Goal: Task Accomplishment & Management: Complete application form

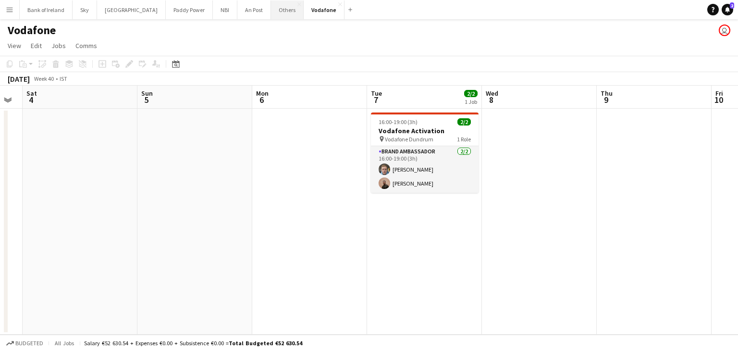
click at [271, 10] on button "Others Close" at bounding box center [287, 9] width 33 height 19
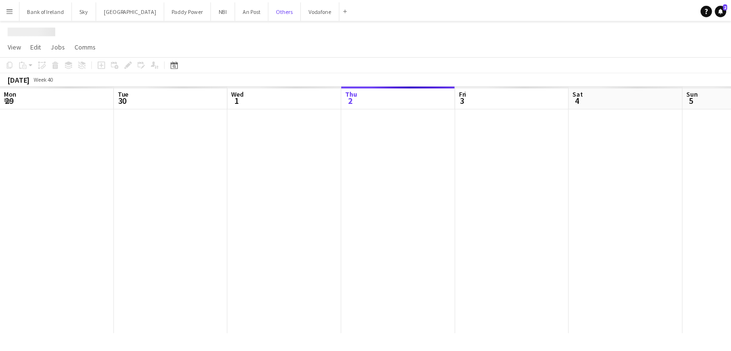
scroll to position [0, 230]
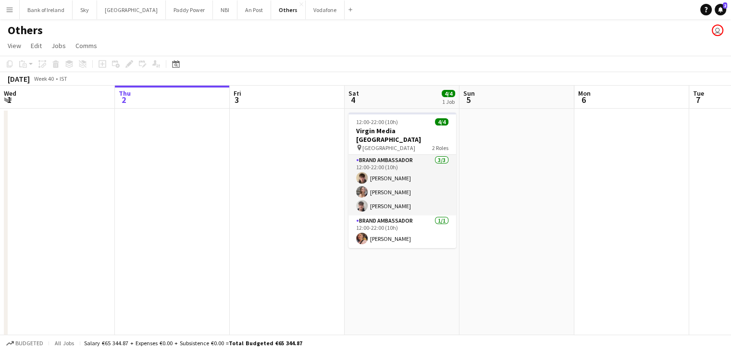
click at [0, 10] on button "Menu" at bounding box center [9, 9] width 19 height 19
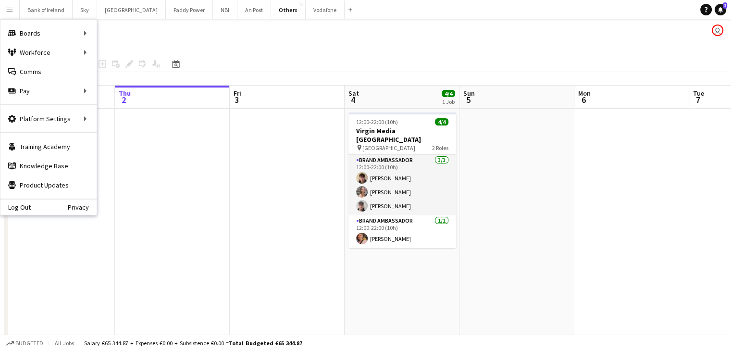
click at [136, 27] on div "Others user" at bounding box center [365, 28] width 731 height 18
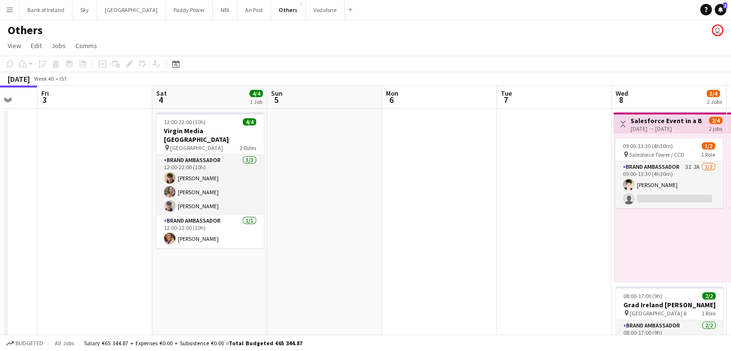
drag, startPoint x: 722, startPoint y: 195, endPoint x: 530, endPoint y: 202, distance: 192.3
click at [530, 202] on app-calendar-viewport "Mon 29 Tue 30 Wed 1 Thu 2 Fri 3 Sat 4 4/4 1 Job Sun 5 Mon 6 Tue 7 Wed 8 3/4 2 J…" at bounding box center [365, 240] width 731 height 310
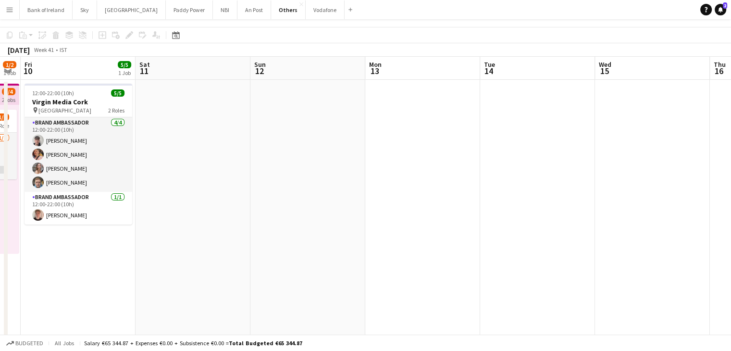
scroll to position [0, 0]
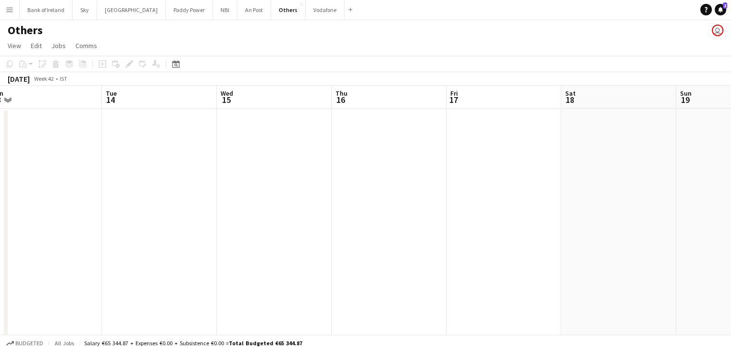
drag, startPoint x: 436, startPoint y: 145, endPoint x: 58, endPoint y: 182, distance: 379.8
click at [58, 182] on app-calendar-viewport "Sat 11 Sun 12 Mon 13 Tue 14 Wed 15 Thu 16 Fri 17 Sat 18 Sun 19 Mon 20 Tue 21 We…" at bounding box center [365, 240] width 731 height 310
click at [598, 153] on app-date-cell at bounding box center [633, 252] width 115 height 287
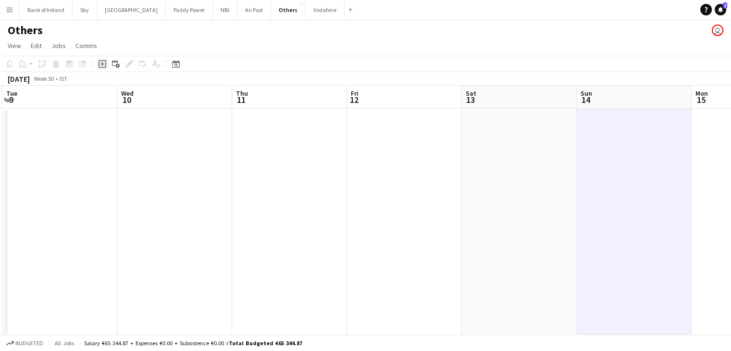
click at [103, 68] on icon at bounding box center [102, 64] width 8 height 8
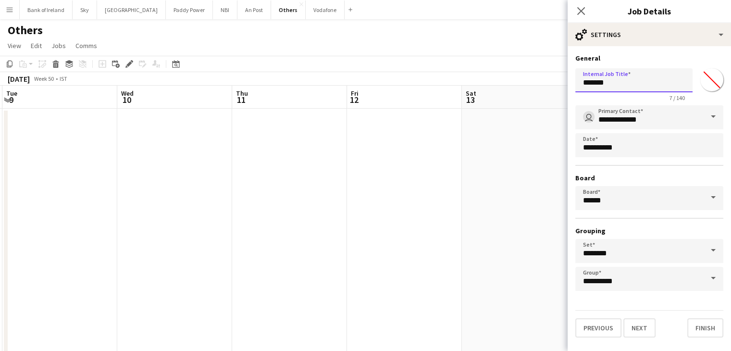
click at [661, 85] on input "*******" at bounding box center [633, 80] width 117 height 24
drag, startPoint x: 618, startPoint y: 97, endPoint x: 579, endPoint y: 103, distance: 39.9
click at [579, 103] on form "**********" at bounding box center [648, 195] width 163 height 283
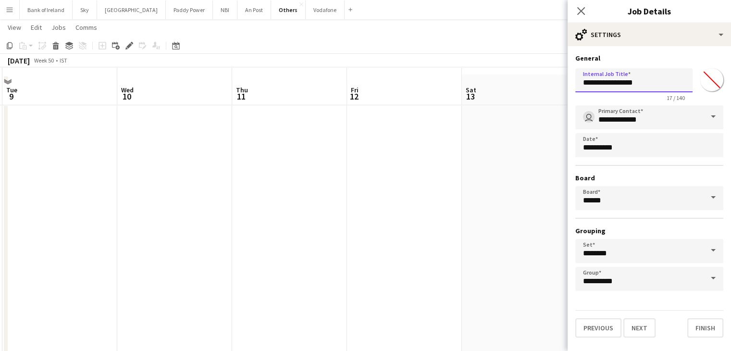
scroll to position [48, 0]
type input "**********"
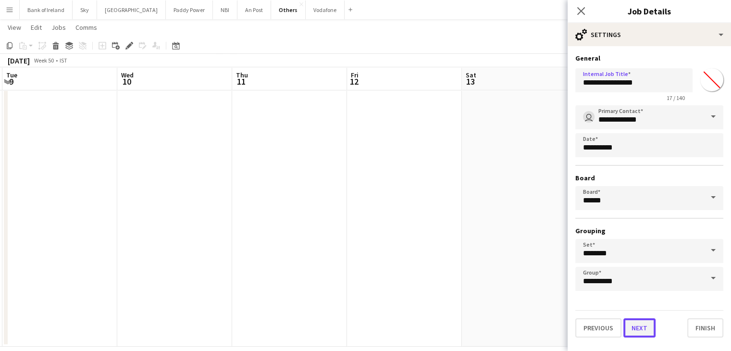
click at [641, 331] on button "Next" at bounding box center [639, 327] width 32 height 19
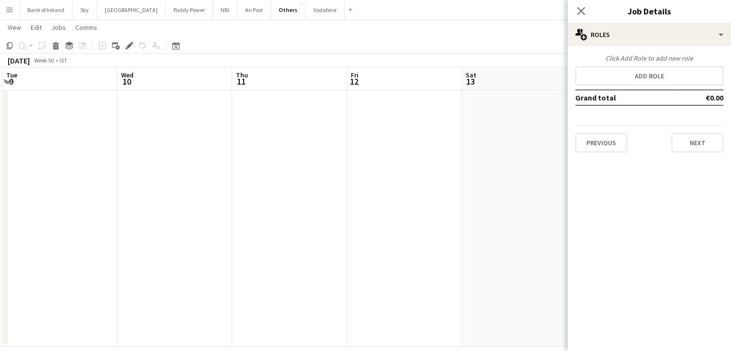
click at [641, 86] on div "Click Add Role to add new role Add role Grand total €0.00 Previous Next" at bounding box center [648, 103] width 163 height 98
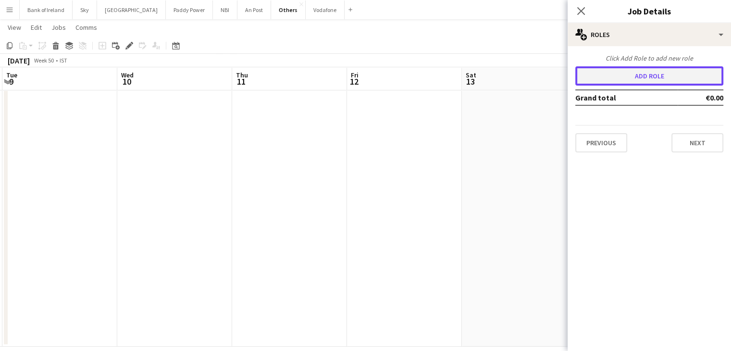
click at [642, 77] on button "Add role" at bounding box center [649, 75] width 148 height 19
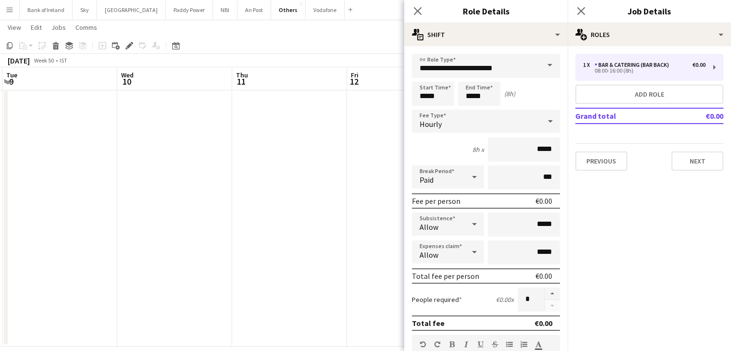
click at [539, 67] on span at bounding box center [549, 65] width 20 height 23
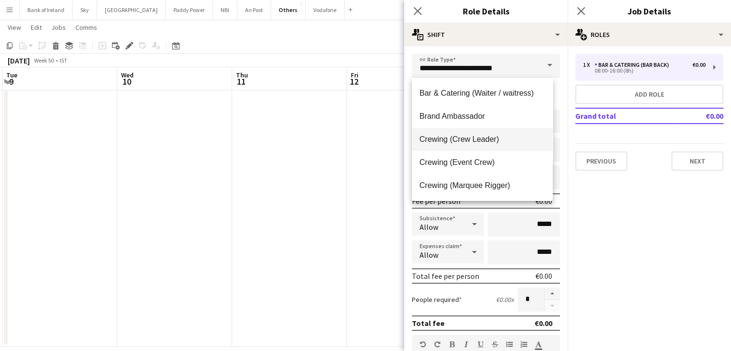
scroll to position [144, 0]
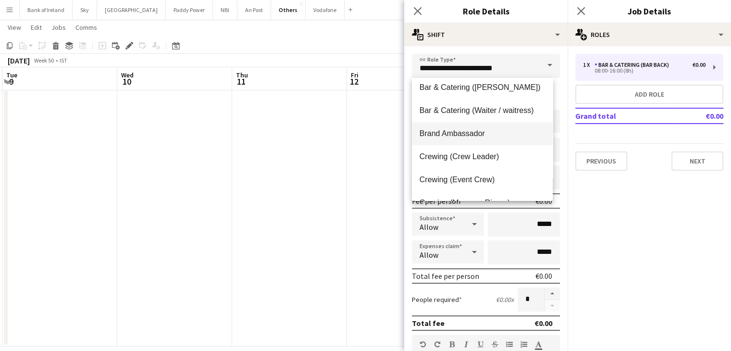
click at [497, 137] on span "Brand Ambassador" at bounding box center [481, 133] width 125 height 9
type input "**********"
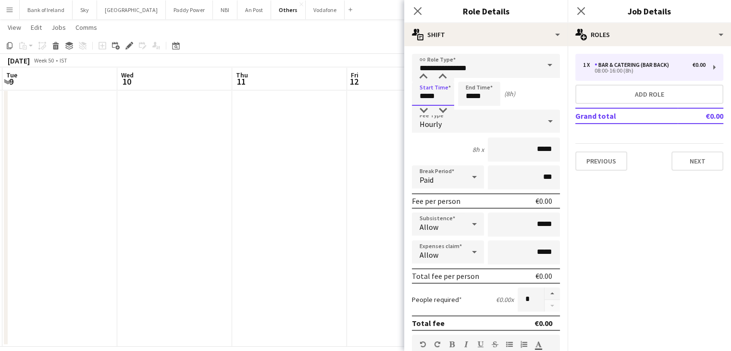
click at [438, 98] on input "*****" at bounding box center [433, 94] width 42 height 24
click at [426, 81] on div at bounding box center [423, 77] width 19 height 10
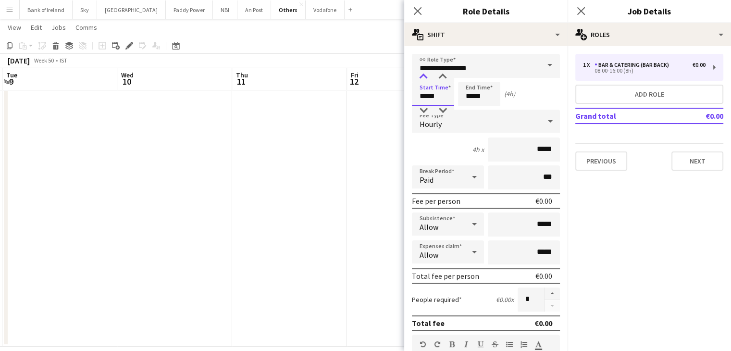
click at [425, 81] on div at bounding box center [423, 77] width 19 height 10
type input "*****"
click at [425, 81] on div at bounding box center [423, 77] width 19 height 10
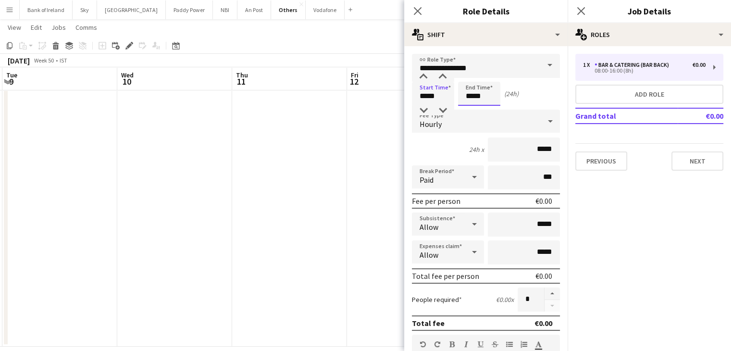
click at [480, 91] on input "*****" at bounding box center [479, 94] width 42 height 24
click at [471, 76] on div at bounding box center [469, 77] width 19 height 10
click at [470, 76] on div at bounding box center [469, 77] width 19 height 10
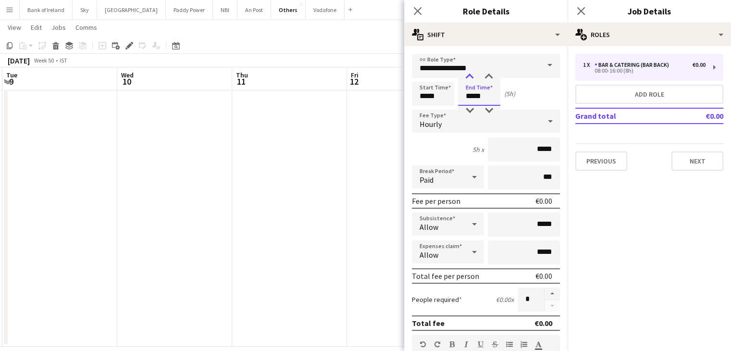
click at [470, 76] on div at bounding box center [469, 77] width 19 height 10
click at [469, 111] on div at bounding box center [469, 111] width 19 height 10
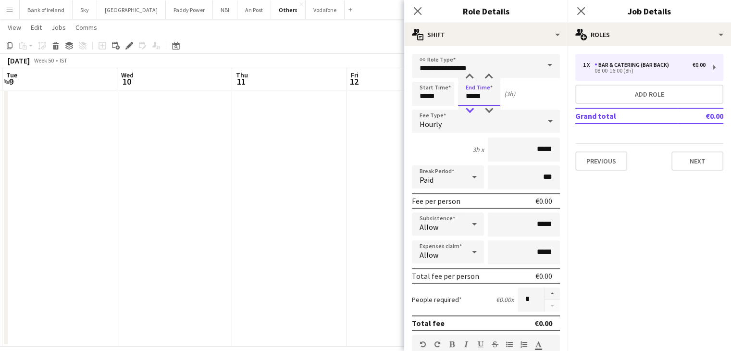
type input "*****"
click at [469, 111] on div at bounding box center [469, 111] width 19 height 10
click at [428, 100] on input "*****" at bounding box center [433, 94] width 42 height 24
click at [425, 107] on div at bounding box center [423, 111] width 19 height 10
click at [425, 81] on div at bounding box center [423, 77] width 19 height 10
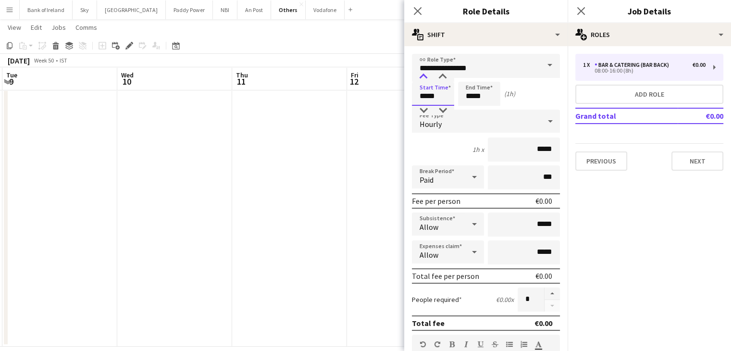
click at [425, 81] on div at bounding box center [423, 77] width 19 height 10
click at [419, 111] on div at bounding box center [423, 111] width 19 height 10
click at [420, 110] on div at bounding box center [423, 111] width 19 height 10
click at [446, 75] on div at bounding box center [442, 77] width 19 height 10
type input "*****"
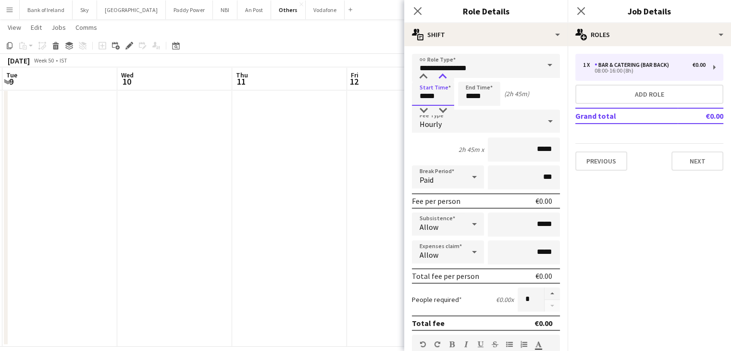
click at [444, 76] on div at bounding box center [442, 77] width 19 height 10
click at [464, 92] on input "*****" at bounding box center [479, 94] width 42 height 24
type input "*****"
click at [465, 78] on div at bounding box center [469, 77] width 19 height 10
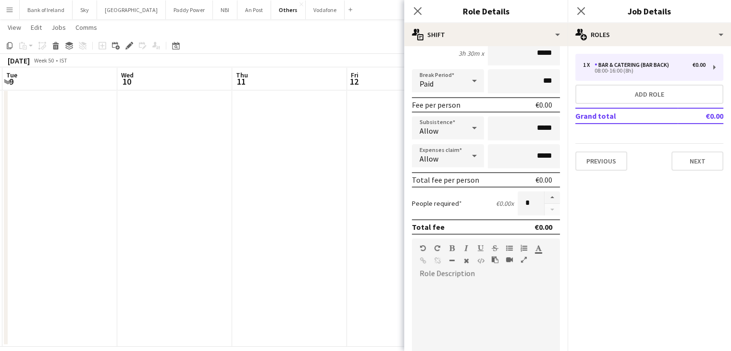
click at [516, 283] on div at bounding box center [486, 338] width 148 height 115
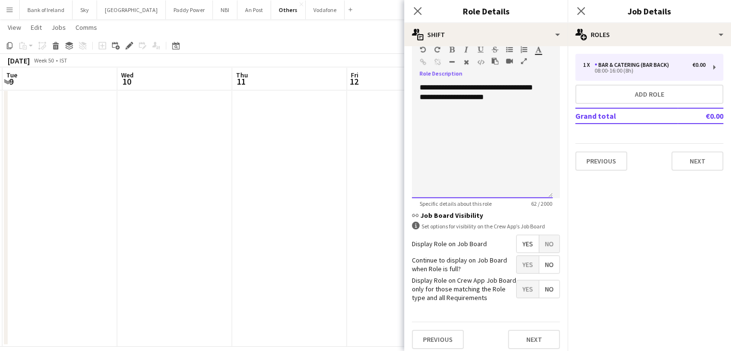
scroll to position [298, 0]
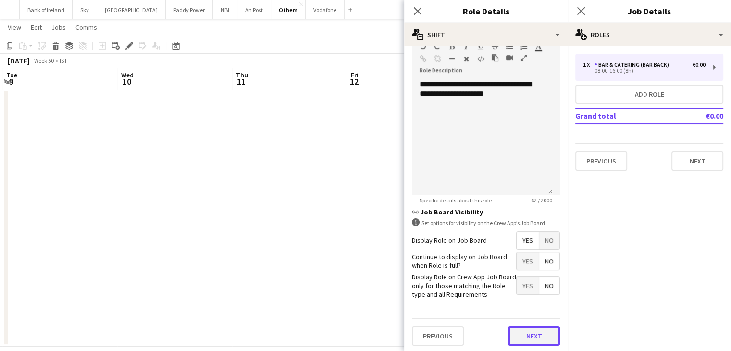
click at [525, 338] on button "Next" at bounding box center [534, 335] width 52 height 19
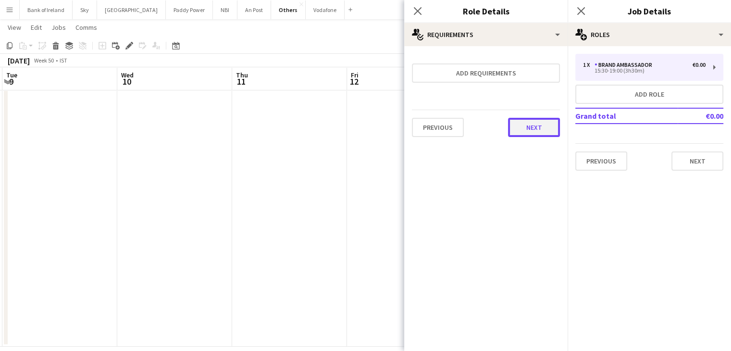
click at [528, 132] on button "Next" at bounding box center [534, 127] width 52 height 19
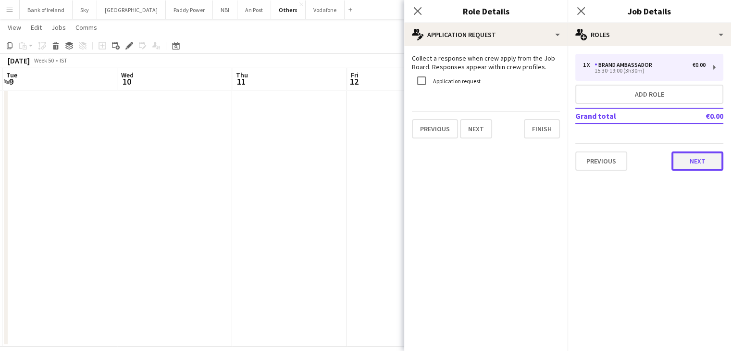
click at [692, 154] on button "Next" at bounding box center [697, 160] width 52 height 19
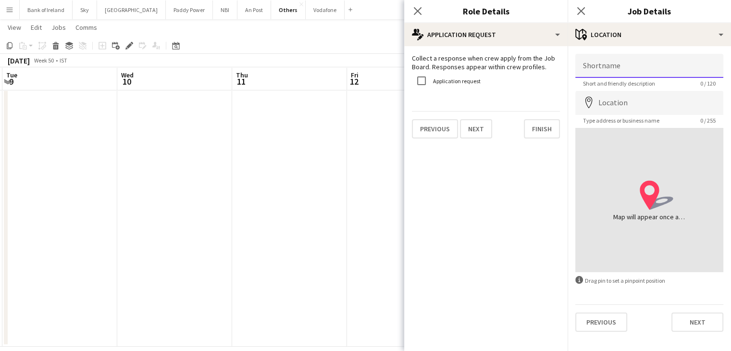
click at [618, 73] on input "Shortname" at bounding box center [649, 66] width 148 height 24
type input "**********"
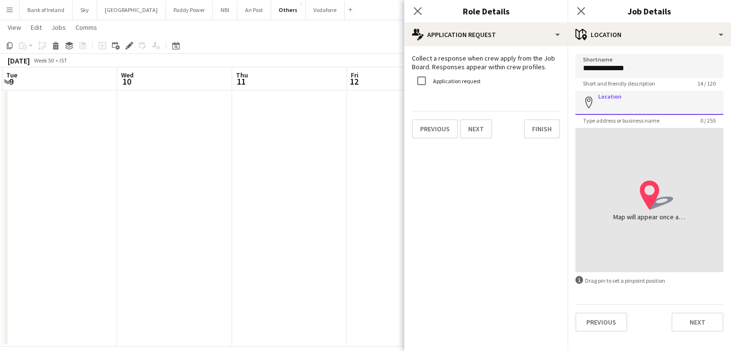
click at [661, 97] on input "Location" at bounding box center [649, 103] width 148 height 24
type input "**********"
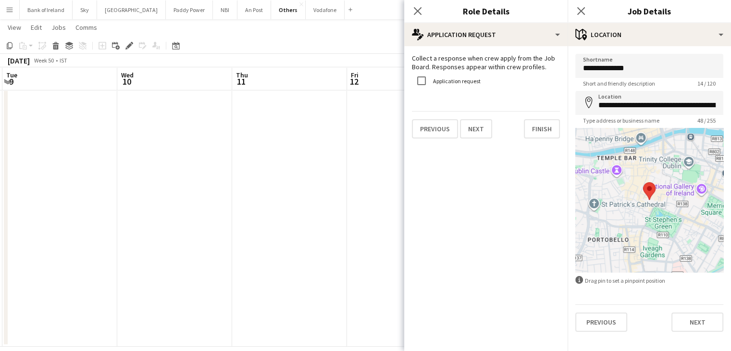
click at [696, 310] on div "Previous Next" at bounding box center [649, 317] width 148 height 27
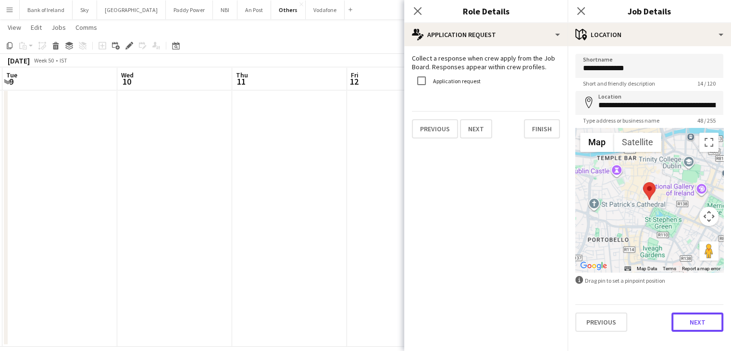
click at [696, 316] on button "Next" at bounding box center [697, 321] width 52 height 19
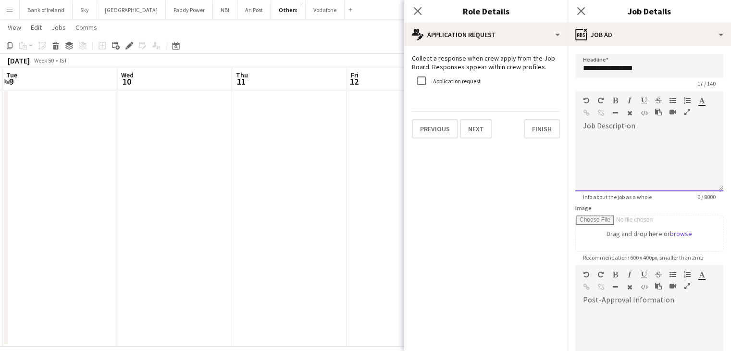
click at [619, 146] on div at bounding box center [649, 163] width 148 height 58
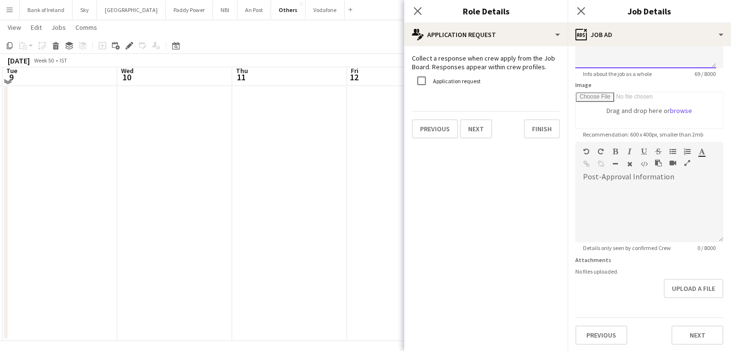
scroll to position [60, 0]
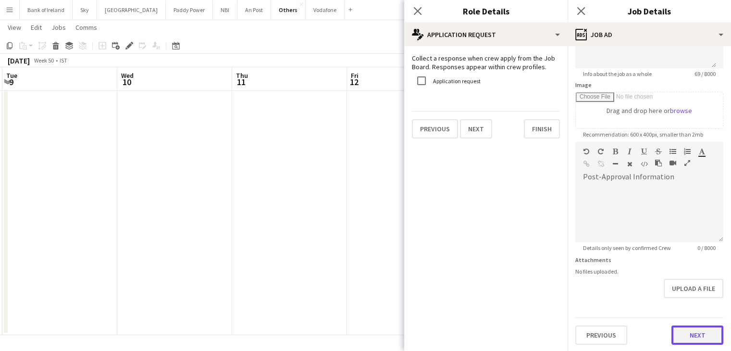
click at [676, 327] on button "Next" at bounding box center [697, 334] width 52 height 19
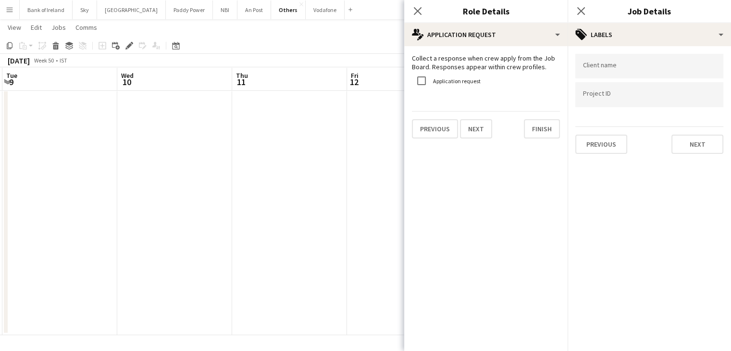
click at [632, 66] on input "Type to search client labels..." at bounding box center [649, 66] width 133 height 9
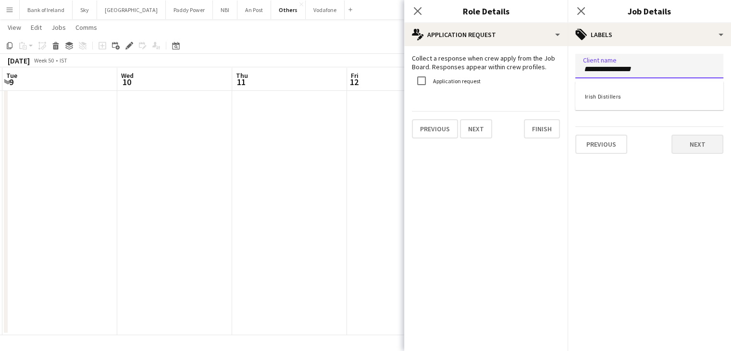
type input "**********"
click at [709, 135] on div at bounding box center [648, 175] width 163 height 351
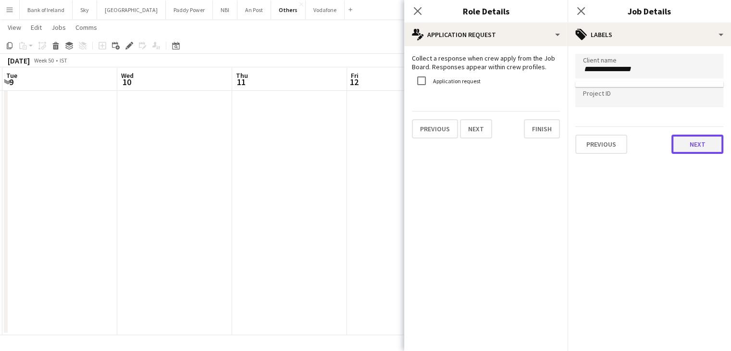
click at [708, 145] on button "Next" at bounding box center [697, 143] width 52 height 19
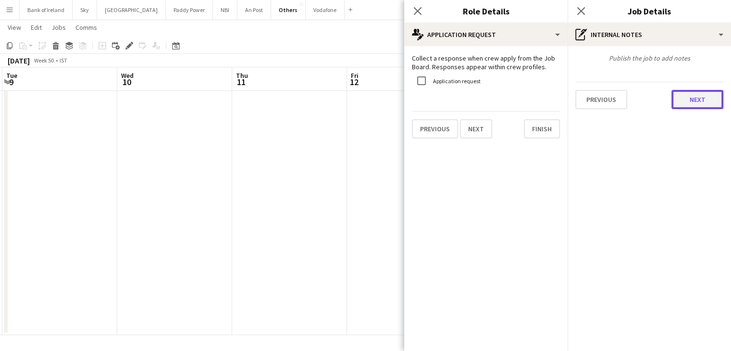
click at [695, 104] on button "Next" at bounding box center [697, 99] width 52 height 19
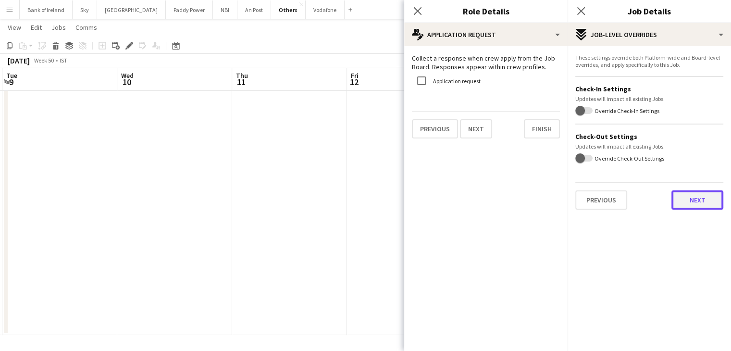
click at [694, 194] on button "Next" at bounding box center [697, 199] width 52 height 19
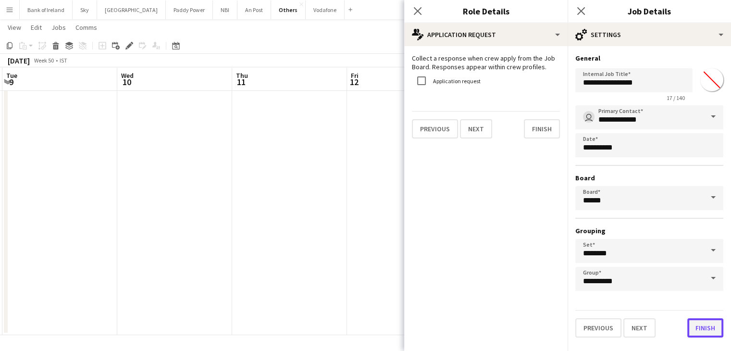
click at [705, 330] on button "Finish" at bounding box center [705, 327] width 36 height 19
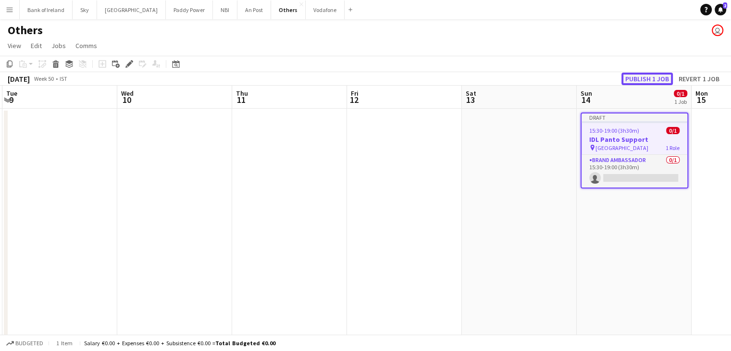
click at [653, 79] on button "Publish 1 job" at bounding box center [646, 79] width 51 height 12
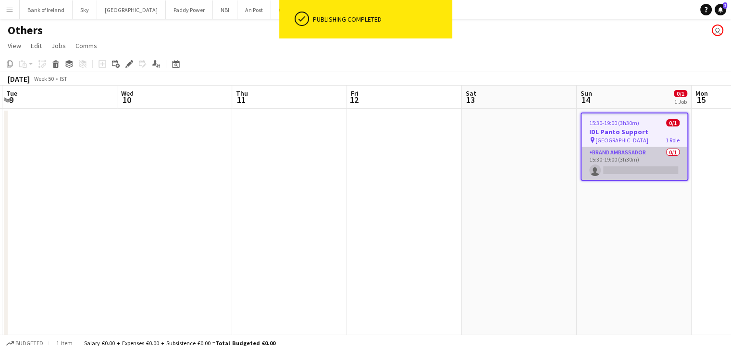
click at [654, 156] on app-card-role "Brand Ambassador 0/1 15:30-19:00 (3h30m) single-neutral-actions" at bounding box center [634, 163] width 106 height 33
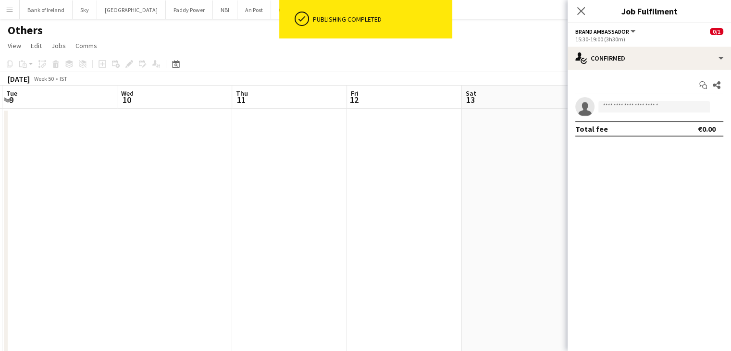
click at [468, 155] on app-date-cell at bounding box center [519, 252] width 115 height 287
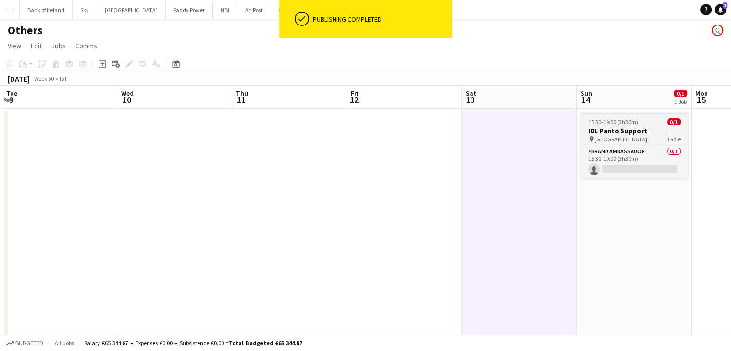
click at [630, 114] on div at bounding box center [634, 113] width 108 height 2
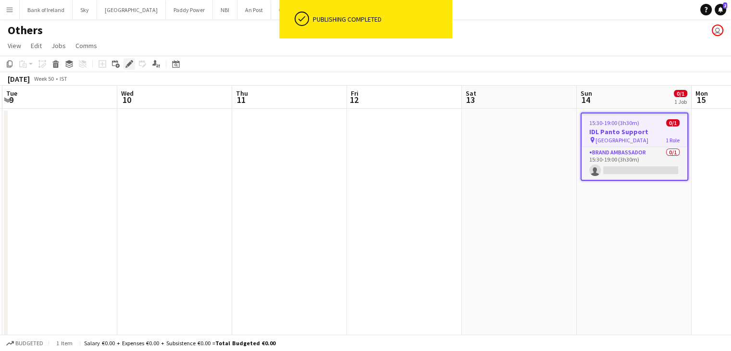
click at [131, 66] on icon "Edit" at bounding box center [129, 64] width 8 height 8
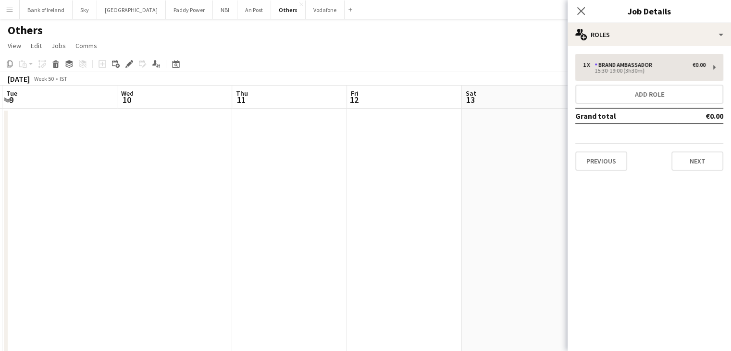
drag, startPoint x: 642, startPoint y: 83, endPoint x: 644, endPoint y: 75, distance: 8.4
click at [642, 83] on div "1 x Brand Ambassador €0.00 15:30-19:00 (3h30m) Add role Grand total €0.00 Previ…" at bounding box center [648, 112] width 163 height 117
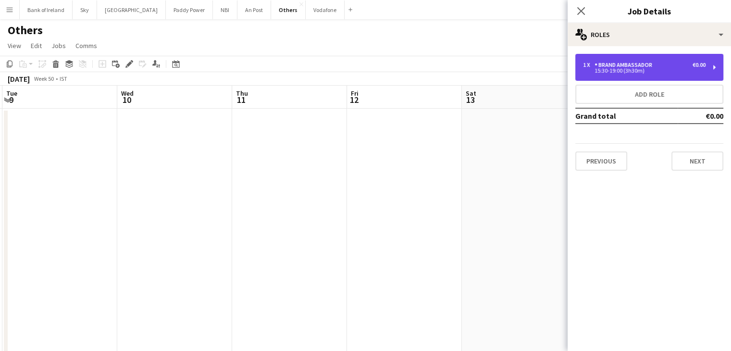
click at [644, 75] on div "1 x Brand Ambassador €0.00 15:30-19:00 (3h30m)" at bounding box center [649, 67] width 148 height 27
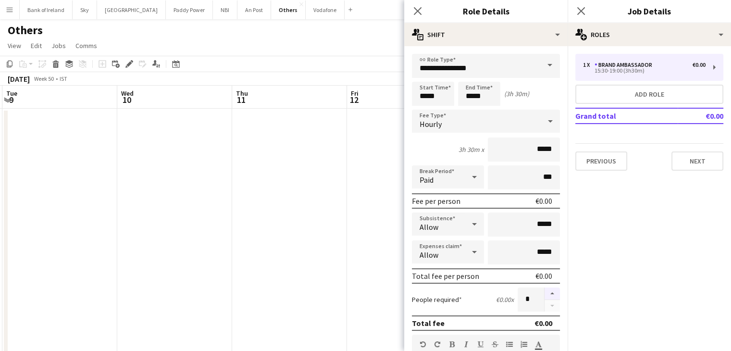
click at [544, 289] on button "button" at bounding box center [551, 293] width 15 height 12
type input "*"
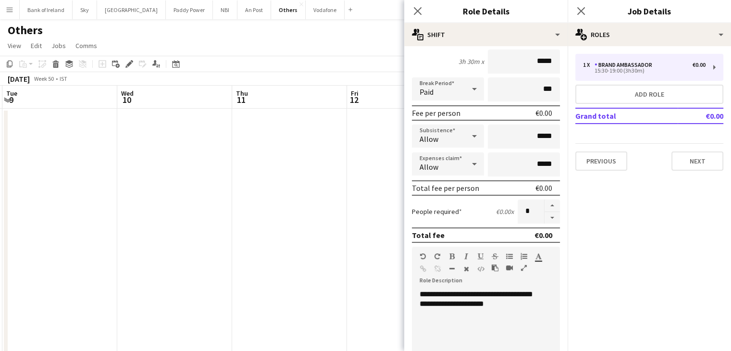
scroll to position [144, 0]
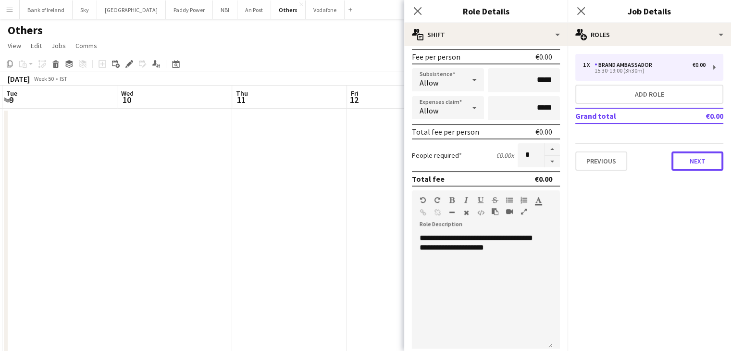
click at [706, 162] on button "Next" at bounding box center [697, 160] width 52 height 19
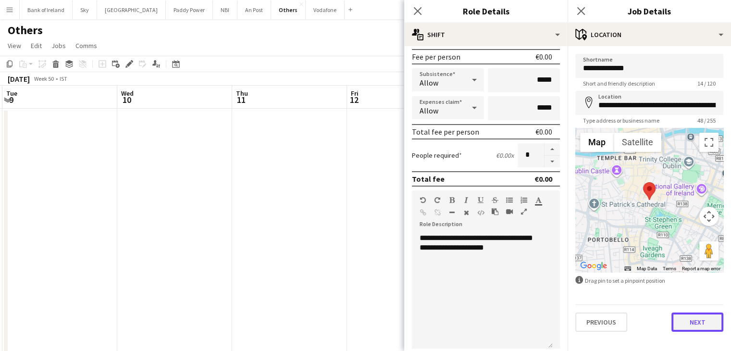
click at [710, 327] on button "Next" at bounding box center [697, 321] width 52 height 19
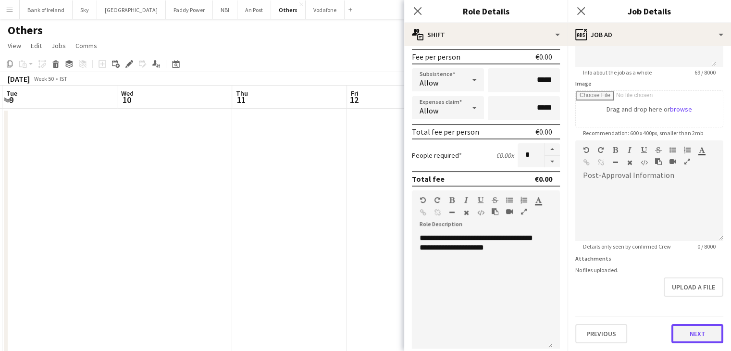
click at [703, 319] on div "Previous Next" at bounding box center [649, 329] width 148 height 27
click at [702, 327] on button "Next" at bounding box center [697, 334] width 52 height 19
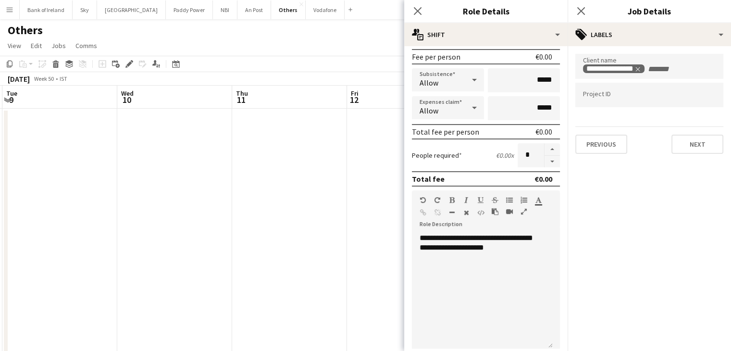
scroll to position [0, 0]
click at [687, 150] on button "Next" at bounding box center [697, 143] width 52 height 19
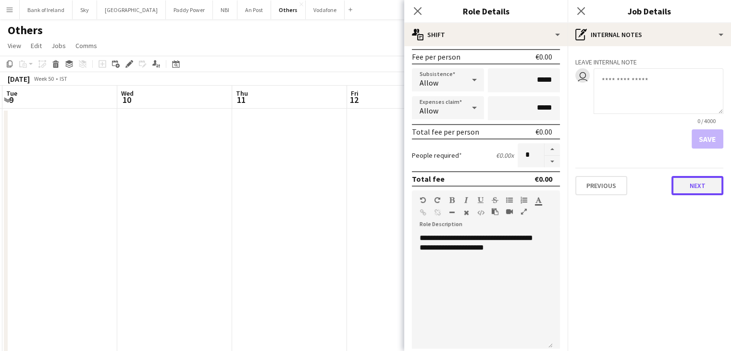
click at [684, 181] on button "Next" at bounding box center [697, 185] width 52 height 19
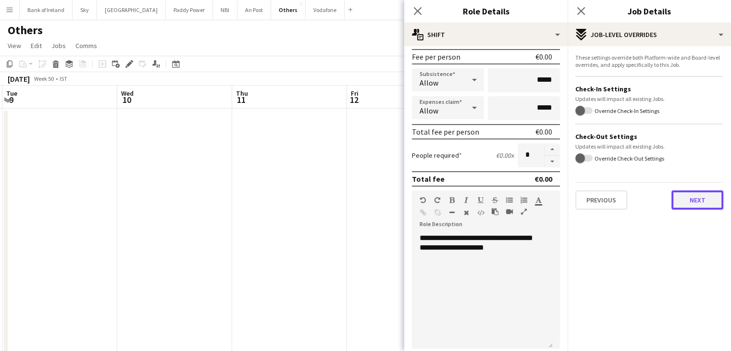
click at [684, 209] on div "These settings override both Platform-wide and Board-level overrides, and apply…" at bounding box center [648, 131] width 163 height 171
click at [687, 204] on button "Next" at bounding box center [697, 199] width 52 height 19
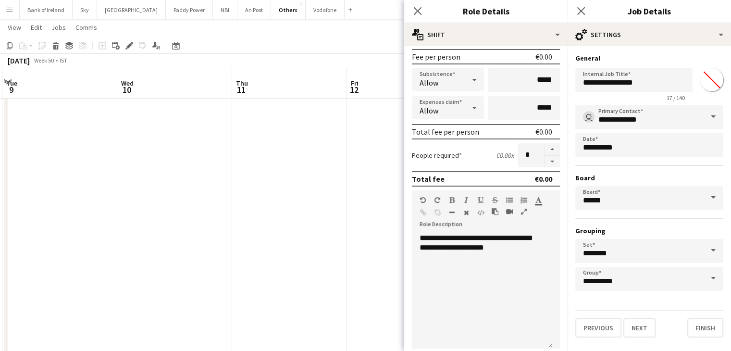
scroll to position [60, 0]
click at [707, 325] on button "Finish" at bounding box center [705, 327] width 36 height 19
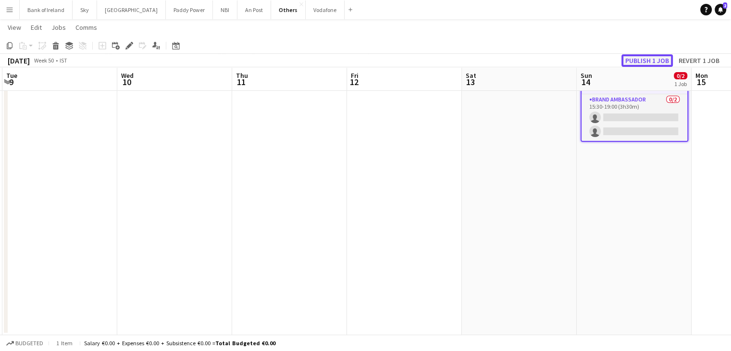
click at [635, 59] on button "Publish 1 job" at bounding box center [646, 60] width 51 height 12
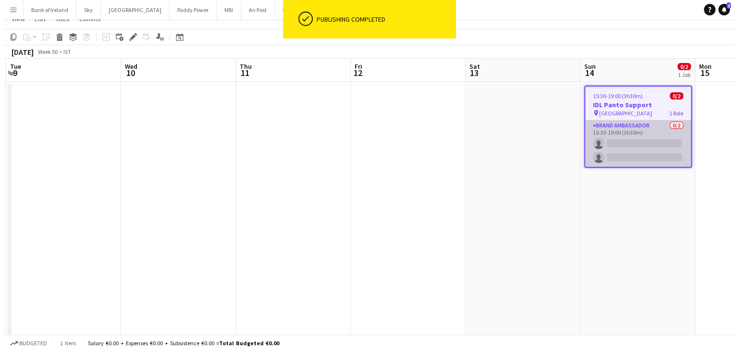
scroll to position [0, 0]
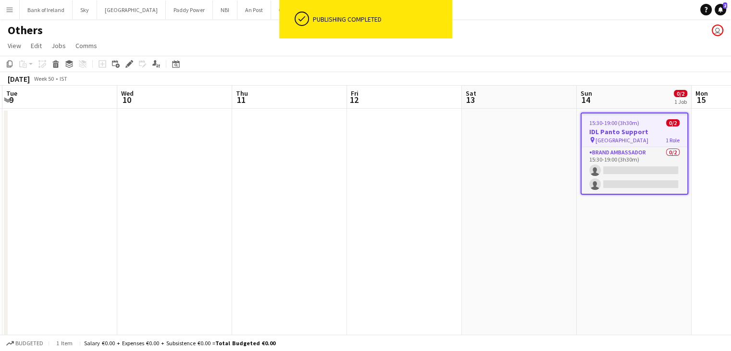
click at [561, 162] on app-date-cell at bounding box center [519, 252] width 115 height 287
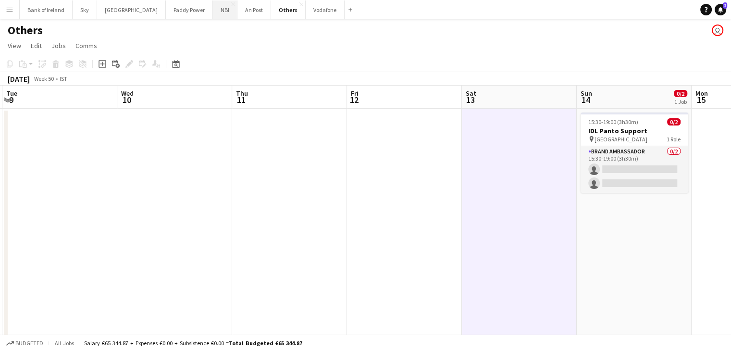
click at [213, 6] on button "NBI Close" at bounding box center [225, 9] width 24 height 19
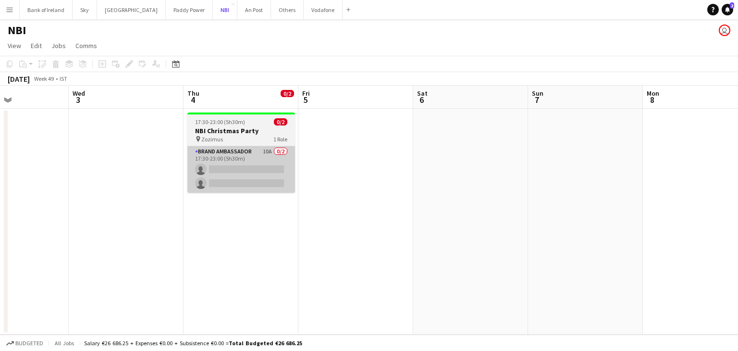
scroll to position [0, 275]
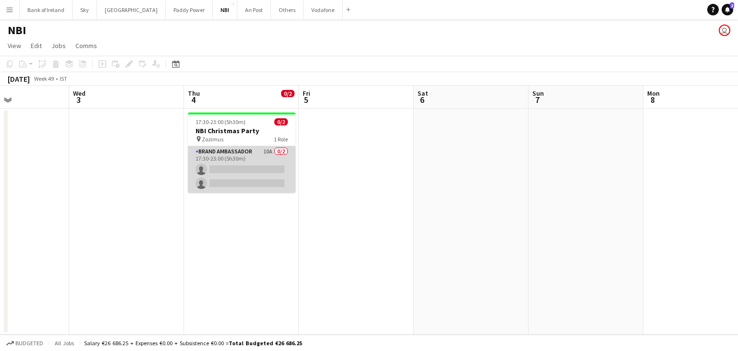
click at [250, 162] on app-card-role "Brand Ambassador 10A 0/2 17:30-23:00 (5h30m) single-neutral-actions single-neut…" at bounding box center [242, 169] width 108 height 47
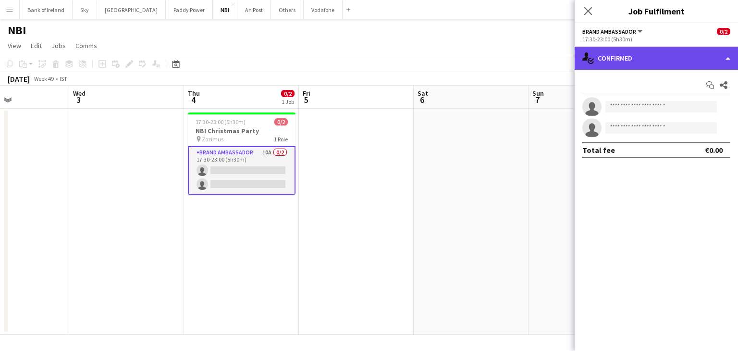
click at [629, 62] on div "single-neutral-actions-check-2 Confirmed" at bounding box center [655, 58] width 163 height 23
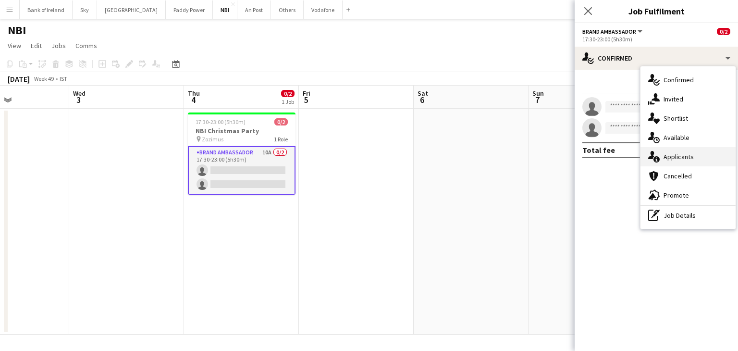
click at [687, 159] on span "Applicants" at bounding box center [678, 156] width 30 height 9
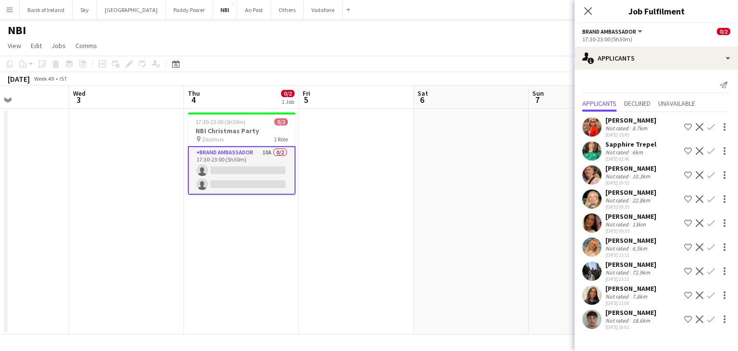
click at [591, 247] on app-user-avatar at bounding box center [591, 246] width 19 height 19
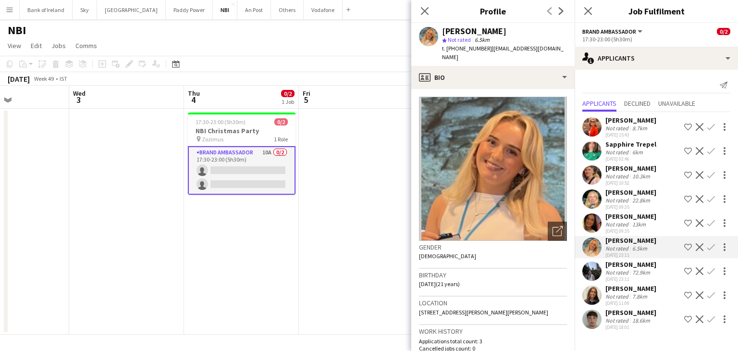
click at [341, 190] on app-date-cell at bounding box center [356, 222] width 115 height 226
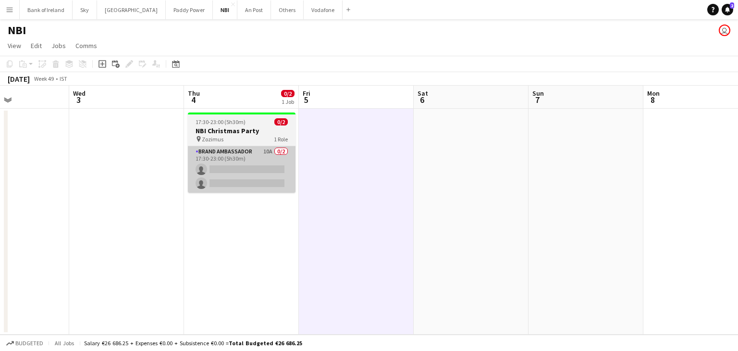
click at [227, 153] on app-card-role "Brand Ambassador 10A 0/2 17:30-23:00 (5h30m) single-neutral-actions single-neut…" at bounding box center [242, 169] width 108 height 47
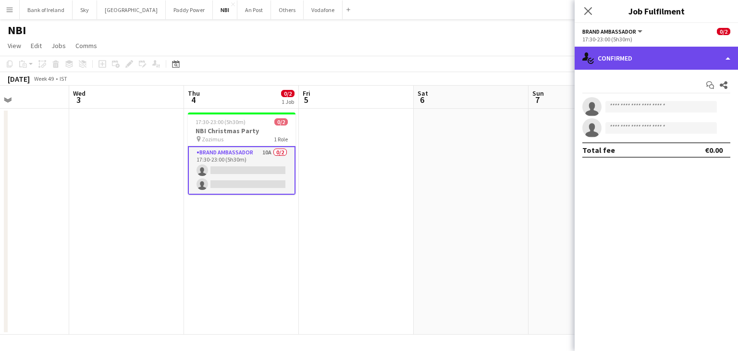
click at [678, 68] on div "single-neutral-actions-check-2 Confirmed" at bounding box center [655, 58] width 163 height 23
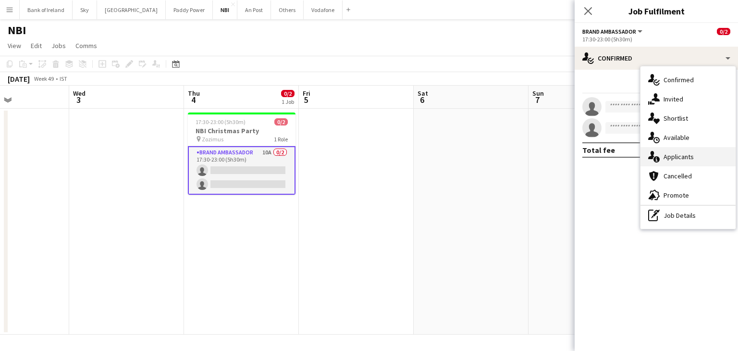
click at [684, 159] on span "Applicants" at bounding box center [678, 156] width 30 height 9
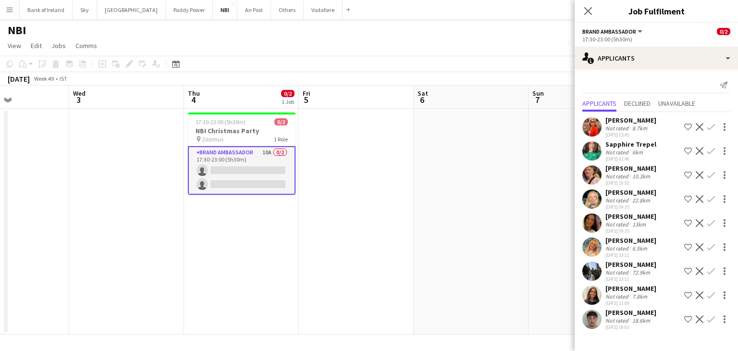
click at [711, 292] on app-icon "Confirm" at bounding box center [711, 295] width 8 height 8
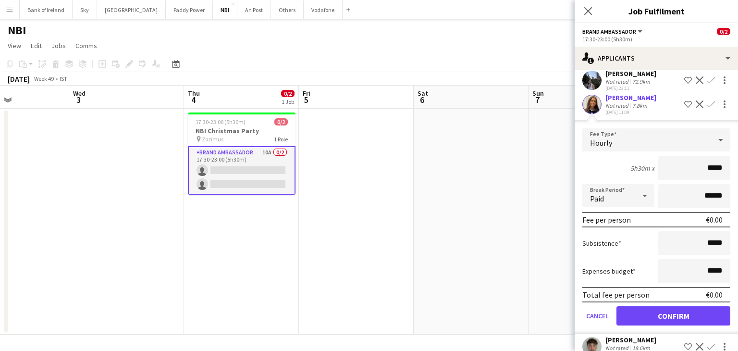
scroll to position [206, 0]
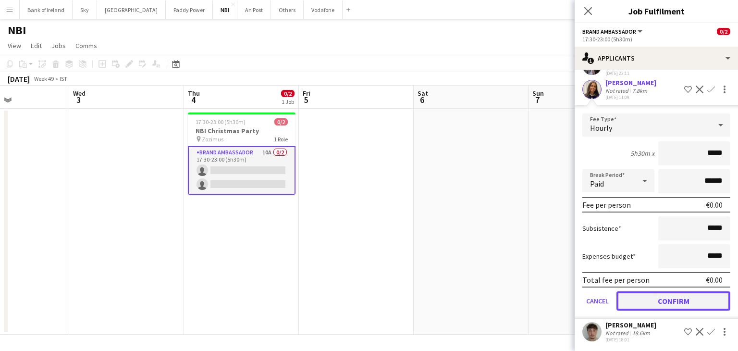
click at [678, 293] on button "Confirm" at bounding box center [673, 300] width 114 height 19
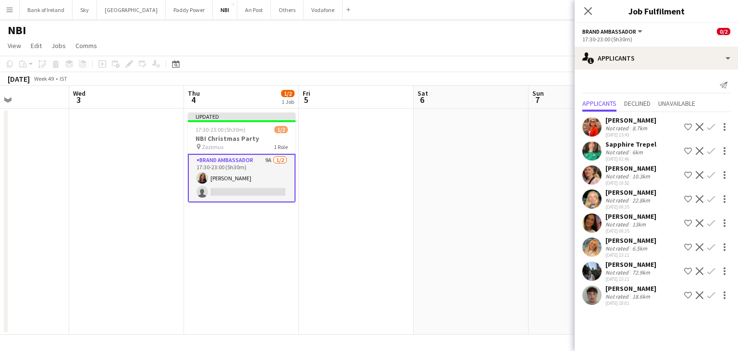
click at [711, 124] on app-icon "Confirm" at bounding box center [711, 127] width 8 height 8
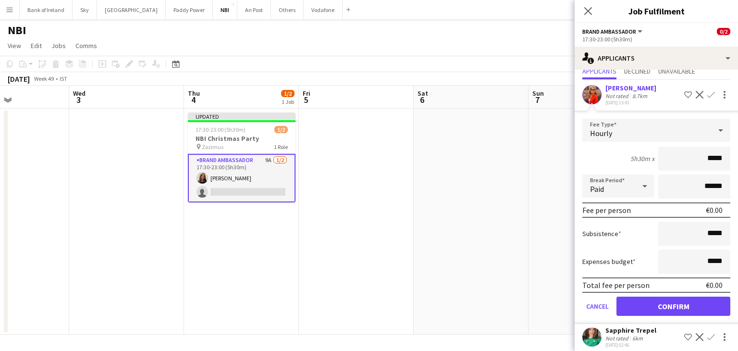
scroll to position [96, 0]
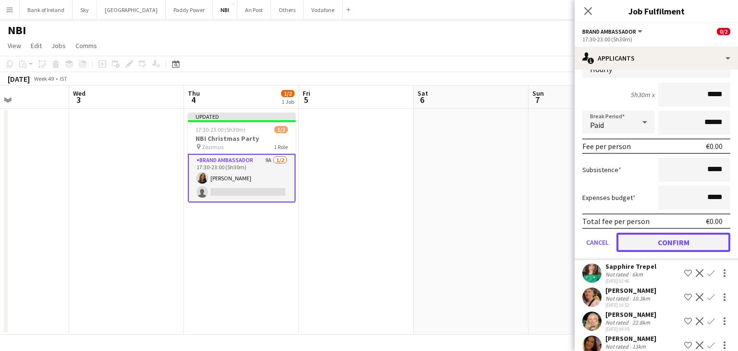
click at [665, 245] on button "Confirm" at bounding box center [673, 241] width 114 height 19
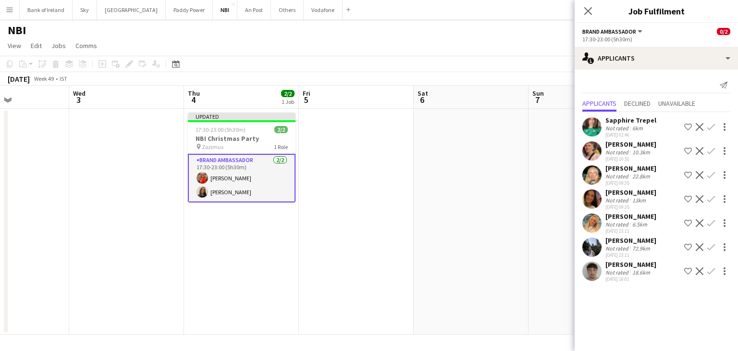
click at [410, 195] on app-date-cell at bounding box center [356, 222] width 115 height 226
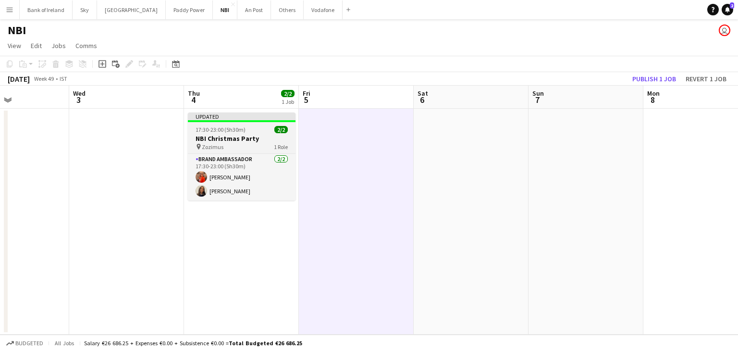
click at [242, 116] on div "Updated" at bounding box center [242, 116] width 108 height 8
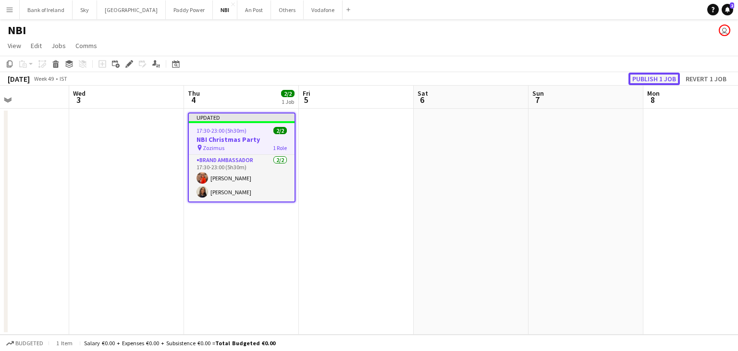
click at [634, 80] on button "Publish 1 job" at bounding box center [653, 79] width 51 height 12
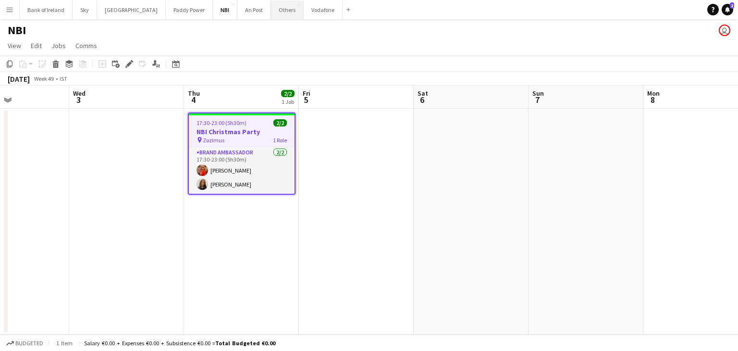
click at [271, 16] on button "Others Close" at bounding box center [287, 9] width 33 height 19
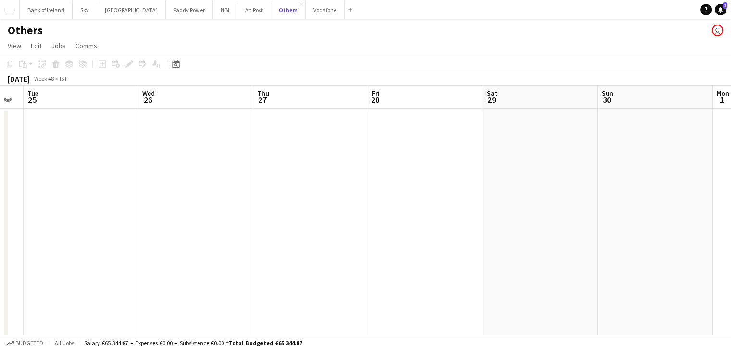
scroll to position [0, 321]
click at [324, 164] on app-date-cell at bounding box center [310, 252] width 115 height 287
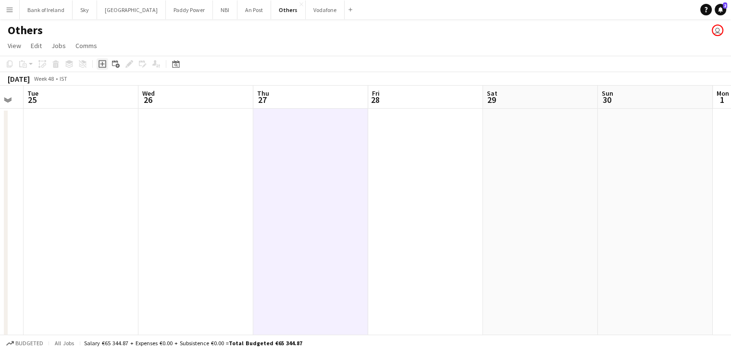
click at [98, 61] on div "Add job" at bounding box center [103, 64] width 12 height 12
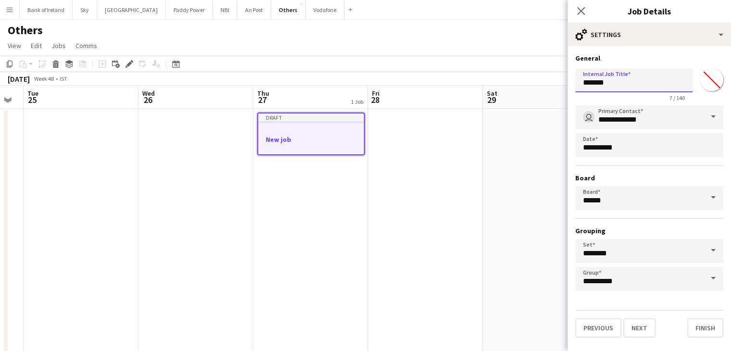
drag, startPoint x: 617, startPoint y: 85, endPoint x: 580, endPoint y: 90, distance: 37.3
click at [580, 90] on input "*******" at bounding box center [633, 80] width 117 height 24
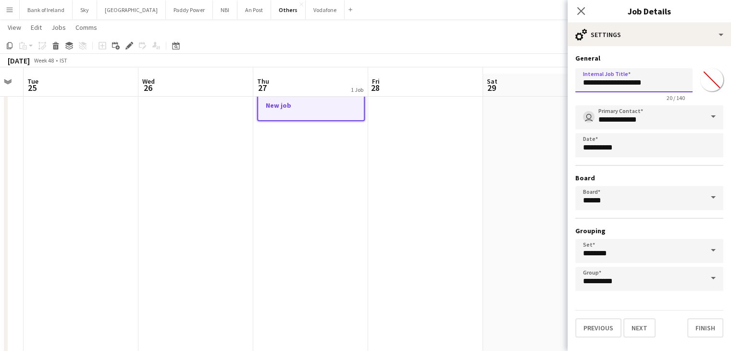
scroll to position [60, 0]
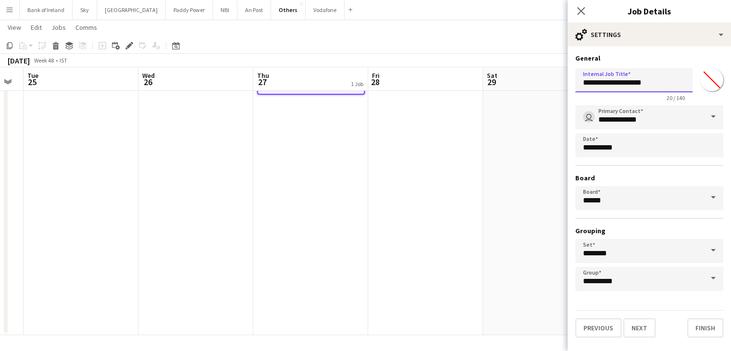
type input "**********"
click at [640, 310] on div "Previous Next Finish" at bounding box center [649, 323] width 148 height 27
click at [637, 325] on button "Next" at bounding box center [639, 327] width 32 height 19
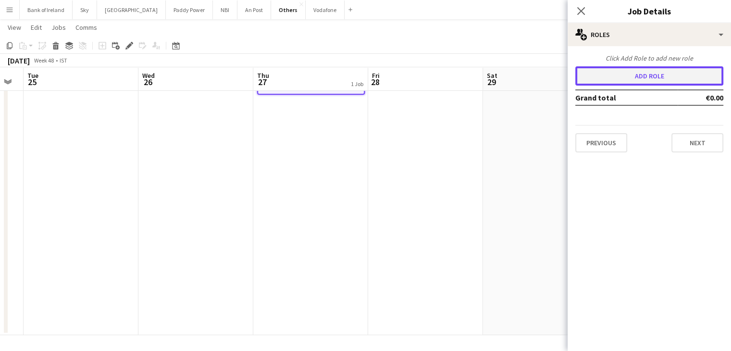
click at [644, 73] on button "Add role" at bounding box center [649, 75] width 148 height 19
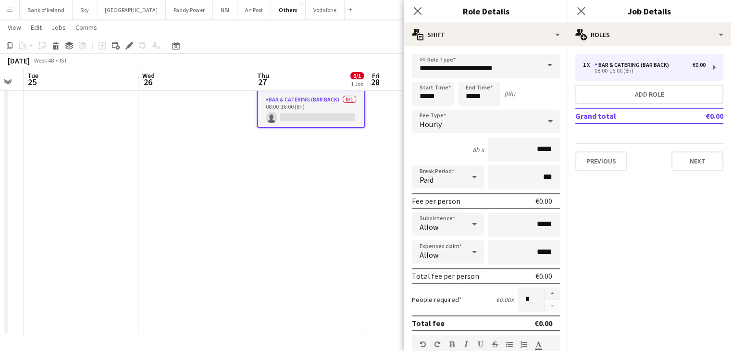
click at [539, 65] on span at bounding box center [549, 65] width 20 height 23
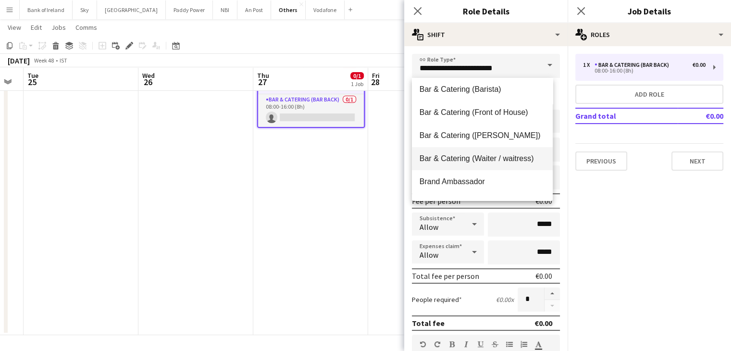
scroll to position [192, 0]
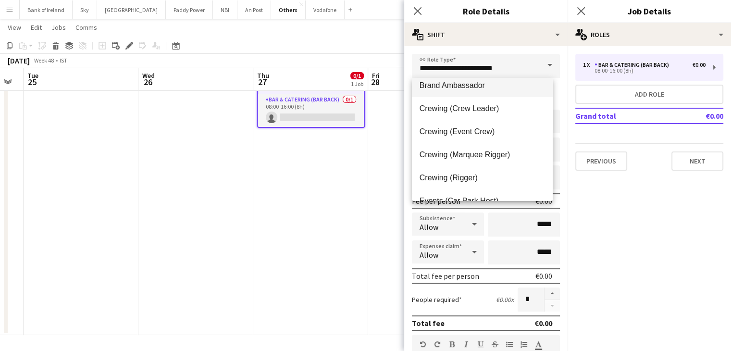
click at [480, 91] on mat-option "Brand Ambassador" at bounding box center [482, 85] width 141 height 23
type input "**********"
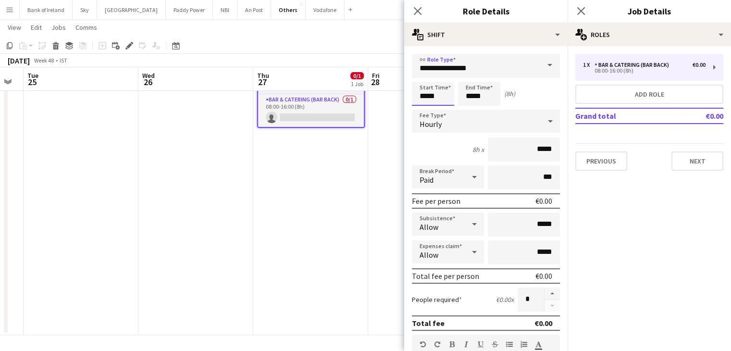
click at [451, 93] on input "*****" at bounding box center [433, 94] width 42 height 24
click at [428, 80] on div at bounding box center [423, 77] width 19 height 10
click at [428, 79] on div at bounding box center [423, 77] width 19 height 10
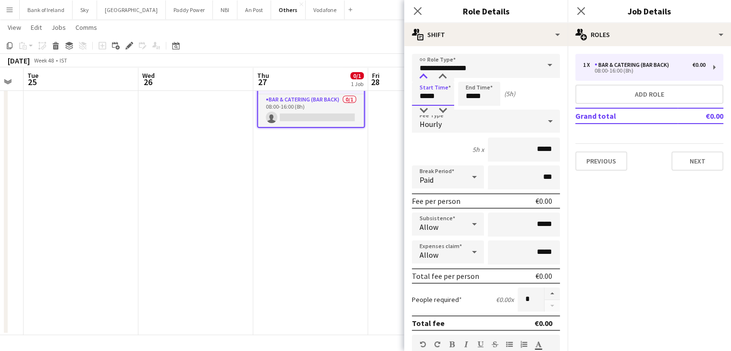
click at [428, 79] on div at bounding box center [423, 77] width 19 height 10
click at [423, 114] on div at bounding box center [423, 111] width 19 height 10
click at [423, 112] on div at bounding box center [423, 111] width 19 height 10
type input "*****"
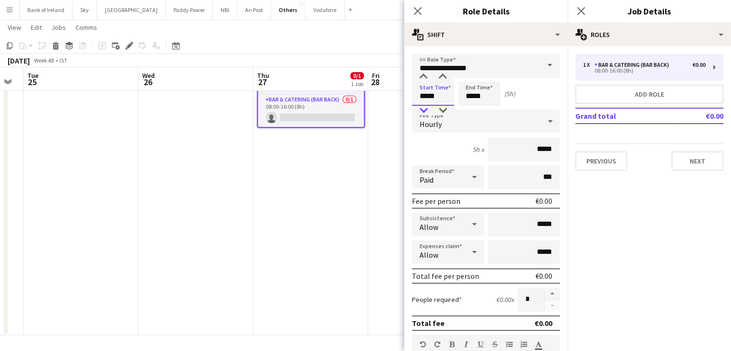
click at [423, 112] on div at bounding box center [423, 111] width 19 height 10
click at [488, 98] on input "*****" at bounding box center [479, 94] width 42 height 24
click at [471, 78] on div at bounding box center [469, 77] width 19 height 10
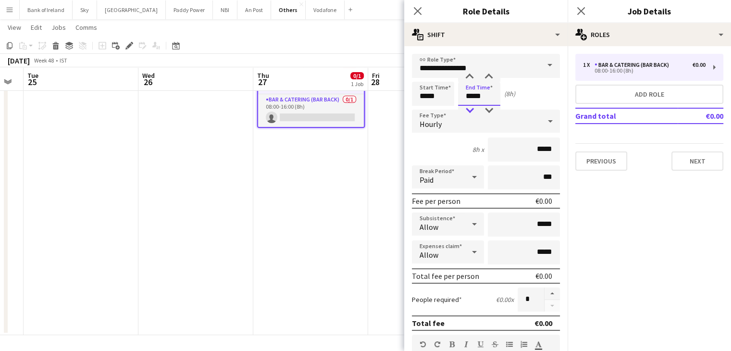
click at [471, 106] on div at bounding box center [469, 111] width 19 height 10
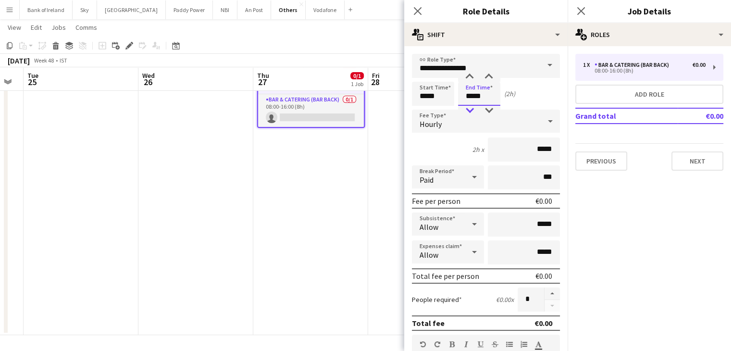
click at [471, 106] on div at bounding box center [469, 111] width 19 height 10
type input "*****"
click at [467, 73] on div at bounding box center [469, 77] width 19 height 10
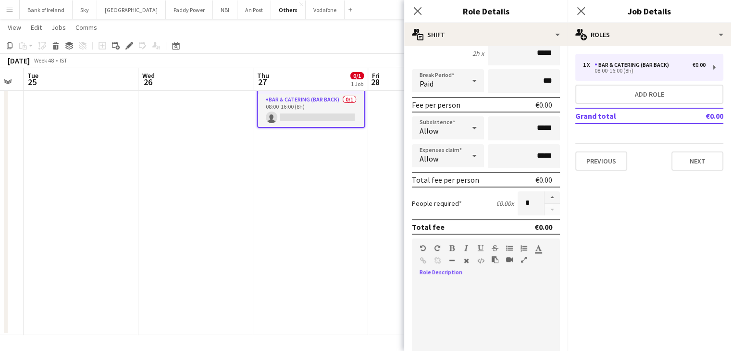
click at [494, 277] on div at bounding box center [486, 335] width 148 height 122
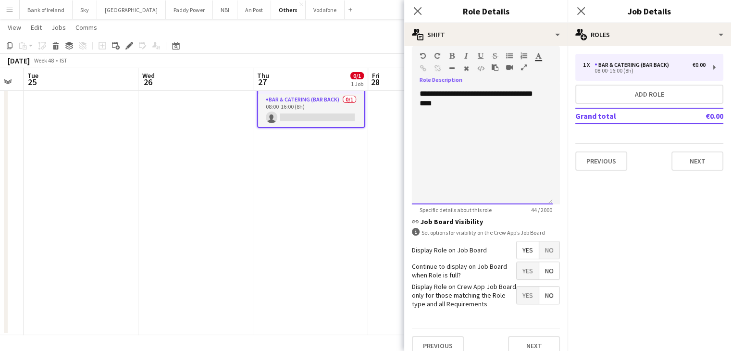
scroll to position [298, 0]
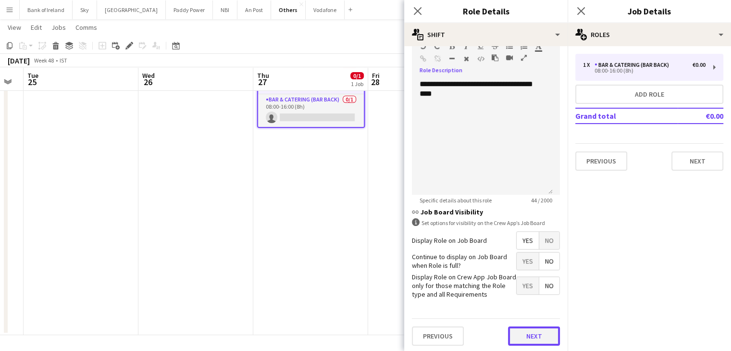
click at [511, 333] on button "Next" at bounding box center [534, 335] width 52 height 19
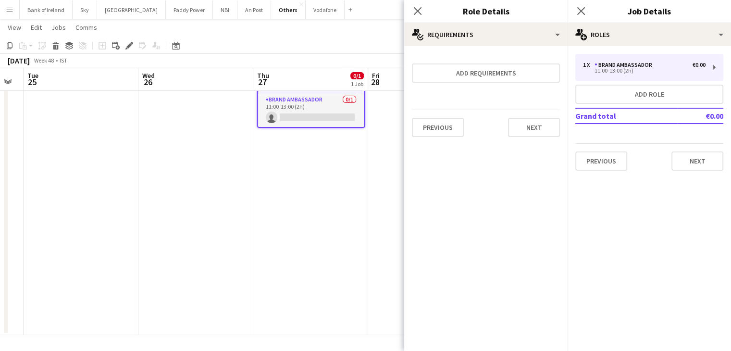
scroll to position [0, 0]
click at [517, 132] on button "Next" at bounding box center [534, 127] width 52 height 19
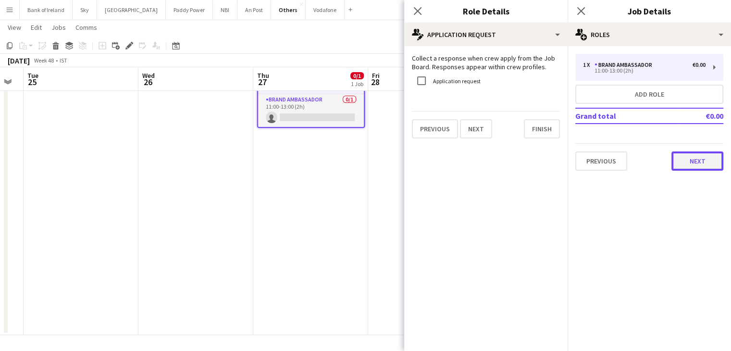
click at [687, 163] on button "Next" at bounding box center [697, 160] width 52 height 19
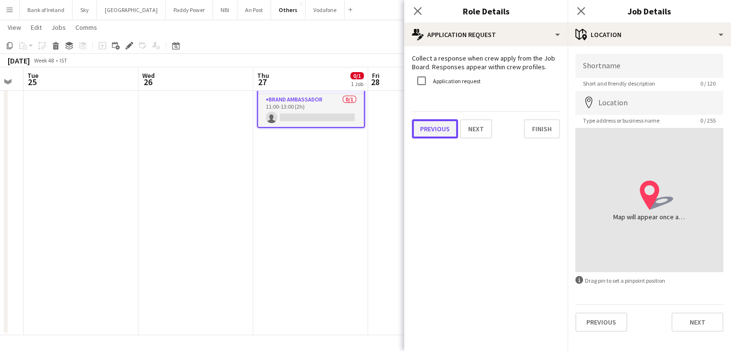
click at [434, 132] on button "Previous" at bounding box center [435, 128] width 46 height 19
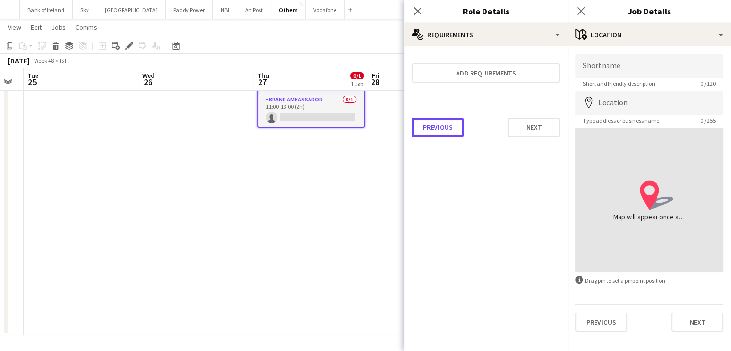
click at [434, 132] on button "Previous" at bounding box center [438, 127] width 52 height 19
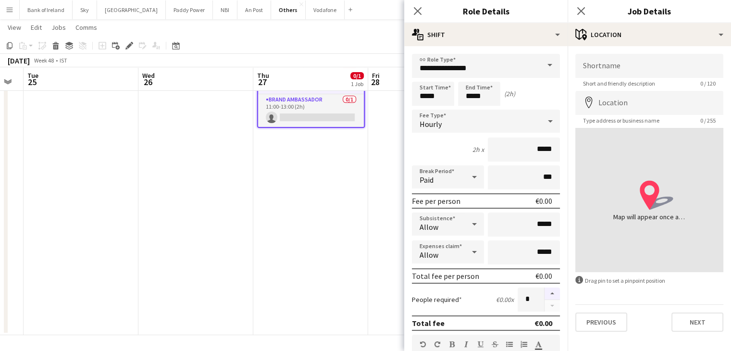
click at [544, 288] on button "button" at bounding box center [551, 293] width 15 height 12
type input "*"
click at [684, 321] on button "Next" at bounding box center [697, 321] width 52 height 19
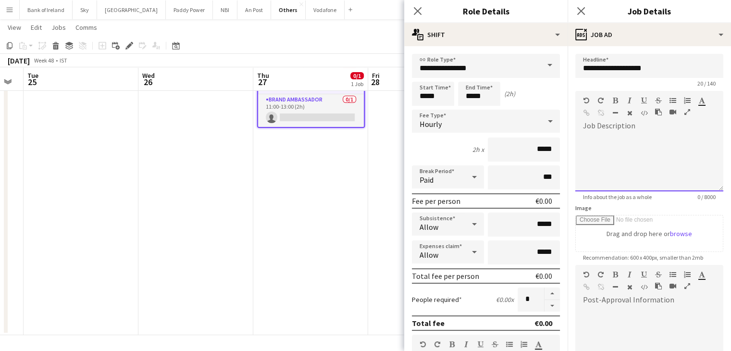
click at [615, 137] on div at bounding box center [649, 163] width 148 height 58
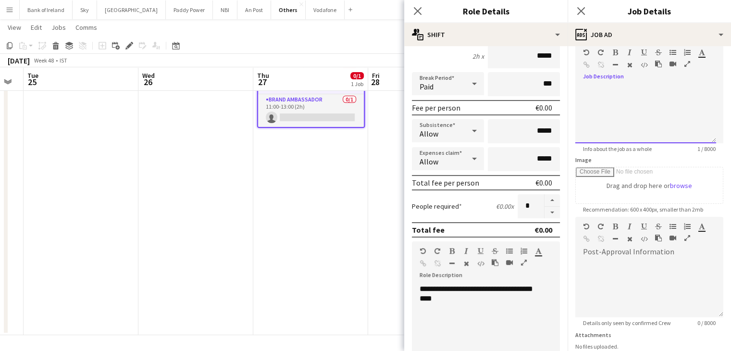
scroll to position [96, 0]
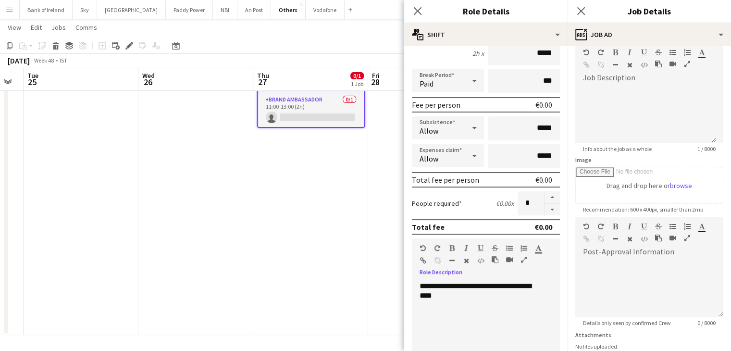
drag, startPoint x: 460, startPoint y: 293, endPoint x: 404, endPoint y: 277, distance: 57.9
click at [404, 277] on form "**********" at bounding box center [485, 256] width 163 height 597
copy div "**********"
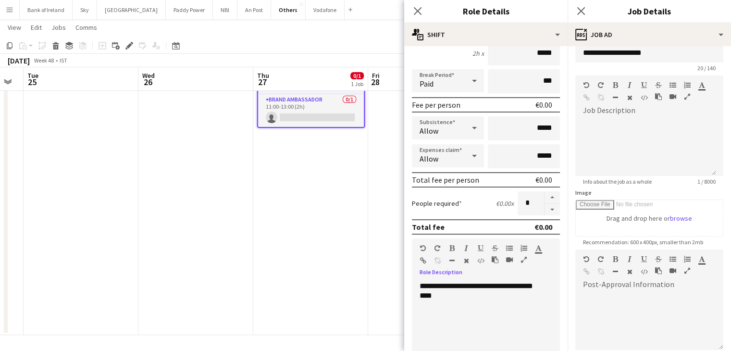
scroll to position [0, 0]
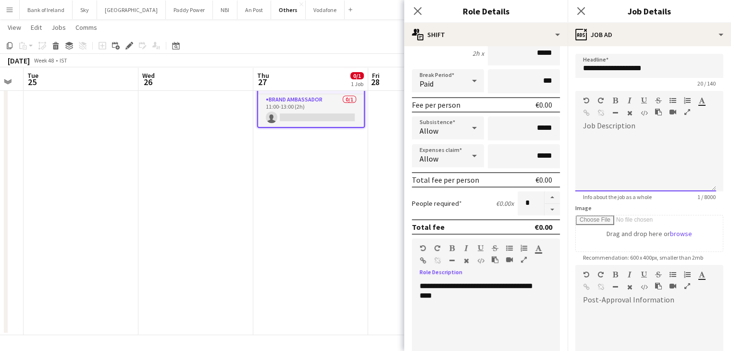
click at [647, 128] on div at bounding box center [649, 159] width 148 height 64
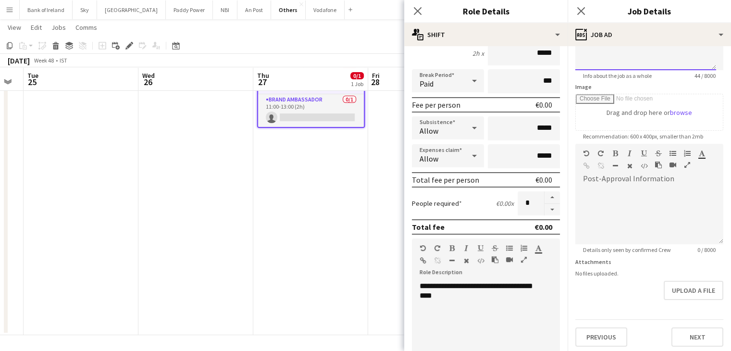
scroll to position [123, 0]
click at [700, 328] on button "Next" at bounding box center [697, 334] width 52 height 19
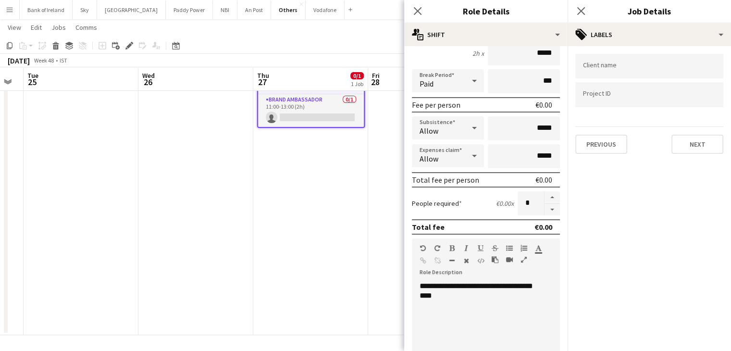
scroll to position [0, 0]
click at [637, 76] on div at bounding box center [649, 66] width 148 height 24
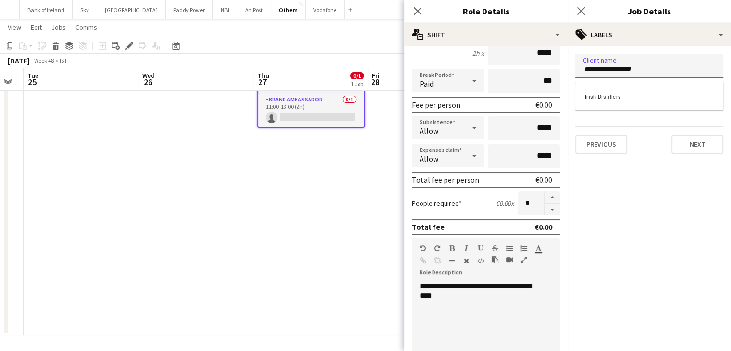
type input "**********"
click at [692, 144] on div at bounding box center [648, 175] width 163 height 351
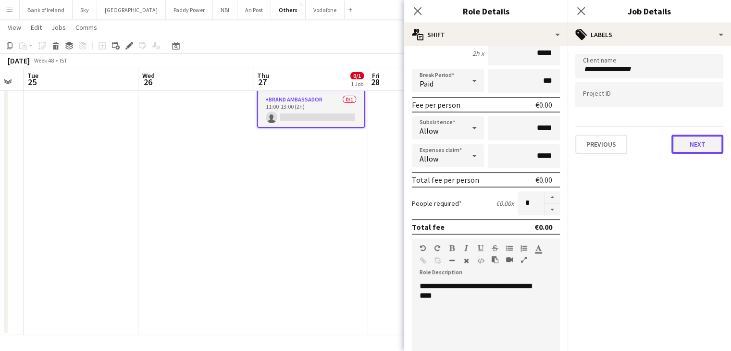
click at [692, 144] on button "Next" at bounding box center [697, 143] width 52 height 19
type input "*******"
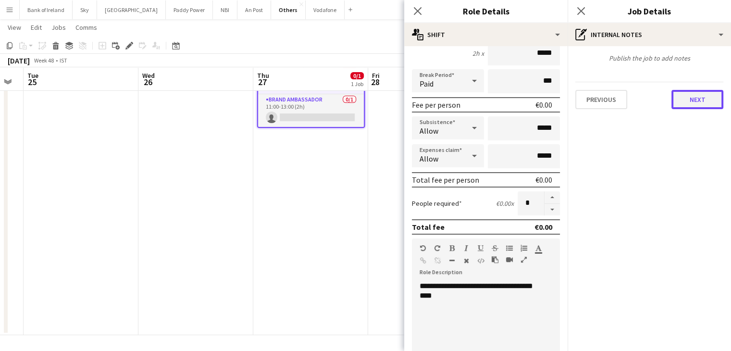
click at [692, 97] on button "Next" at bounding box center [697, 99] width 52 height 19
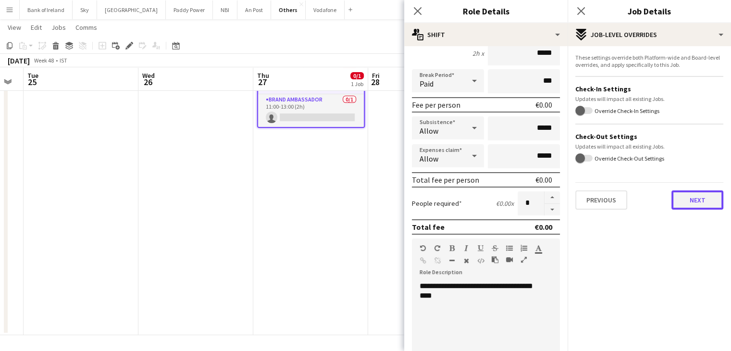
click at [701, 204] on button "Next" at bounding box center [697, 199] width 52 height 19
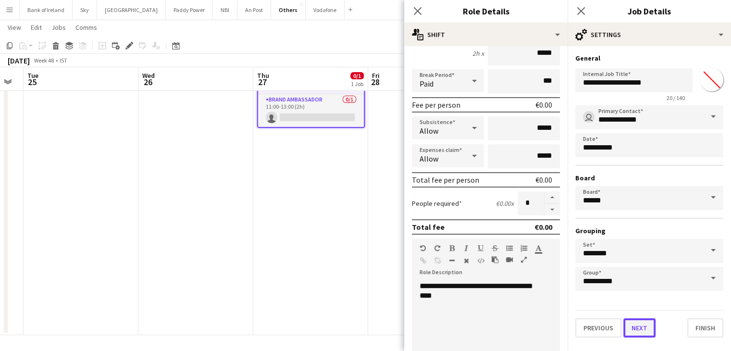
click at [636, 331] on button "Next" at bounding box center [639, 327] width 32 height 19
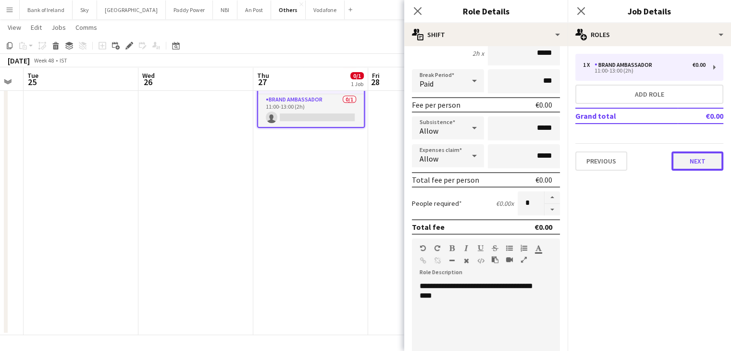
click at [685, 159] on button "Next" at bounding box center [697, 160] width 52 height 19
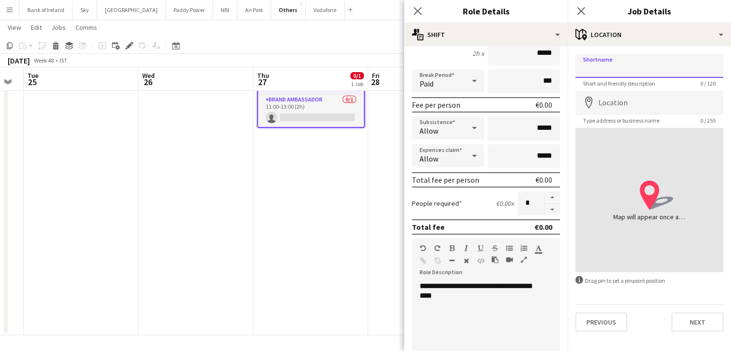
click at [622, 73] on input "Shortname" at bounding box center [649, 66] width 148 height 24
type input "*"
type input "*********"
click at [621, 108] on input "Location" at bounding box center [649, 103] width 148 height 24
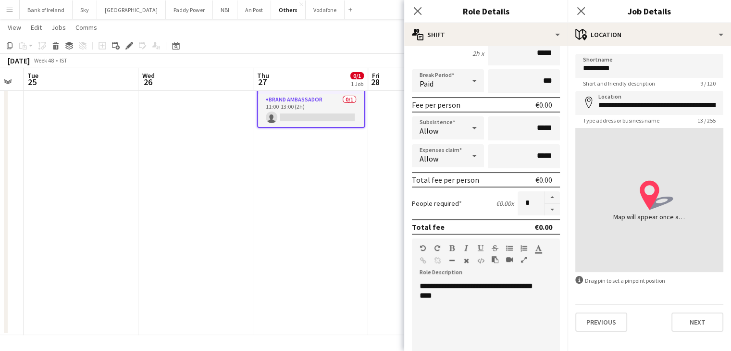
type input "**********"
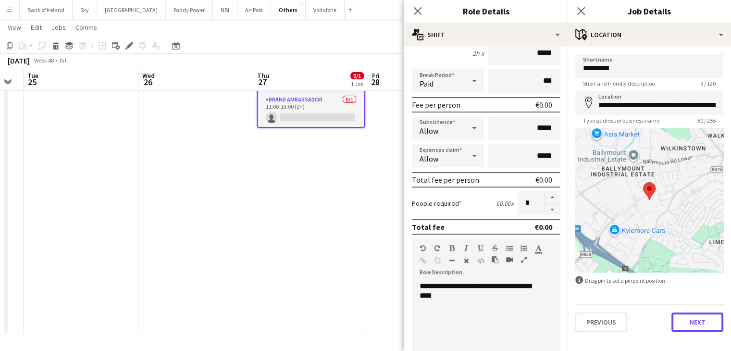
click at [686, 317] on button "Next" at bounding box center [697, 321] width 52 height 19
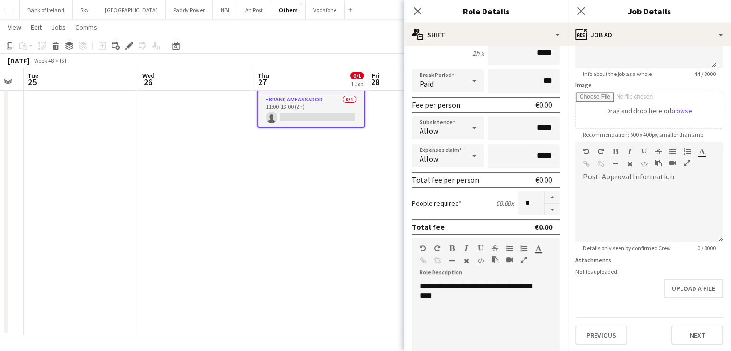
scroll to position [123, 0]
click at [699, 339] on button "Next" at bounding box center [697, 334] width 52 height 19
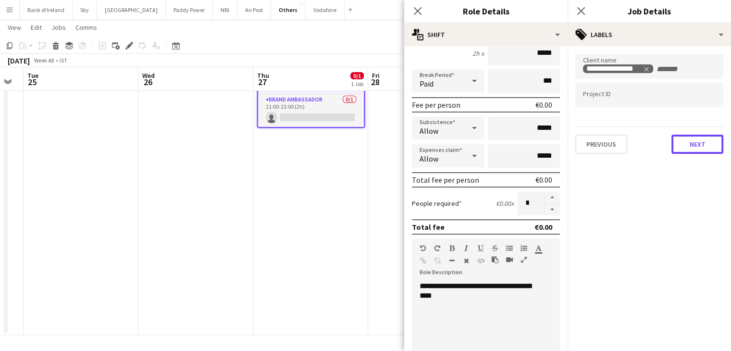
click at [677, 146] on button "Next" at bounding box center [697, 143] width 52 height 19
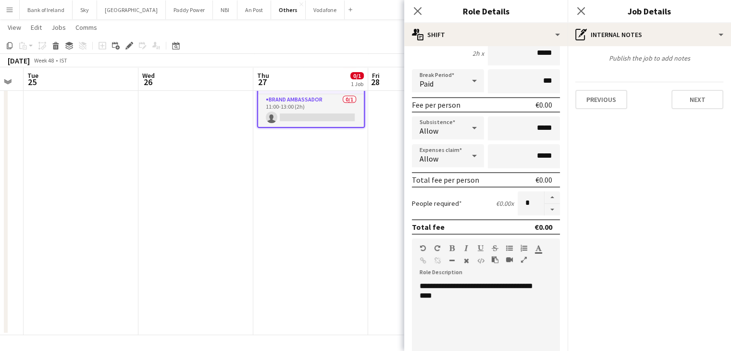
click at [689, 85] on div "Previous Next" at bounding box center [649, 95] width 148 height 27
click at [689, 87] on div "Previous Next" at bounding box center [649, 95] width 148 height 27
click at [688, 103] on button "Next" at bounding box center [697, 99] width 52 height 19
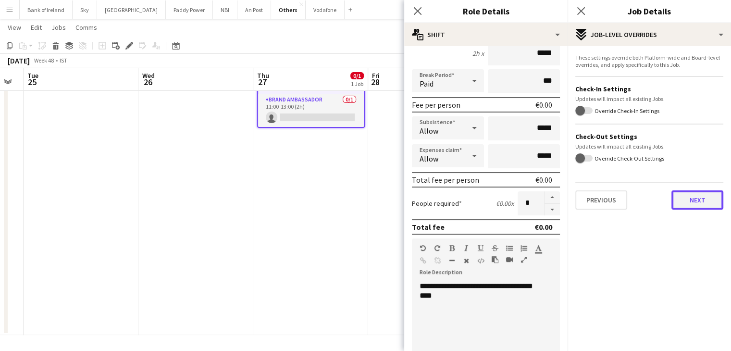
click at [677, 200] on button "Next" at bounding box center [697, 199] width 52 height 19
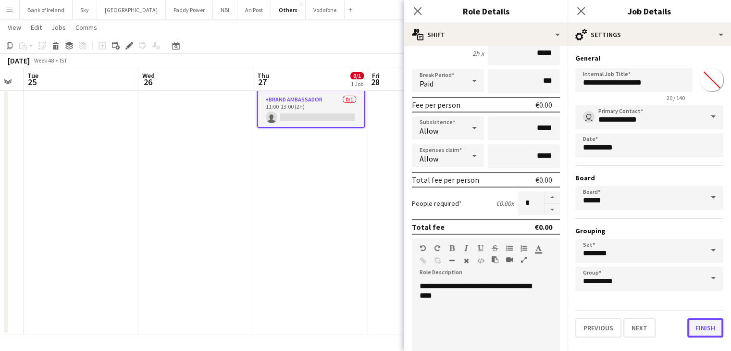
click at [699, 322] on button "Finish" at bounding box center [705, 327] width 36 height 19
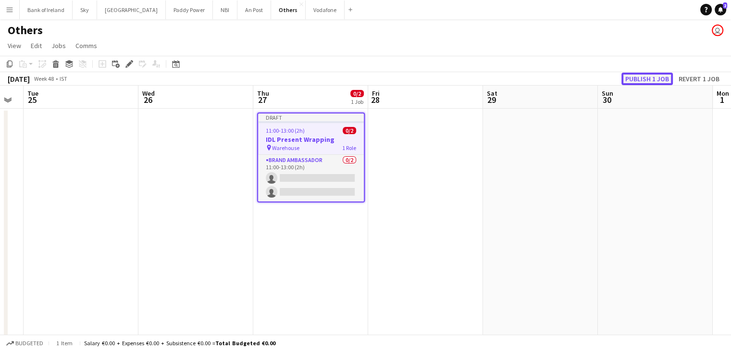
click at [624, 81] on button "Publish 1 job" at bounding box center [646, 79] width 51 height 12
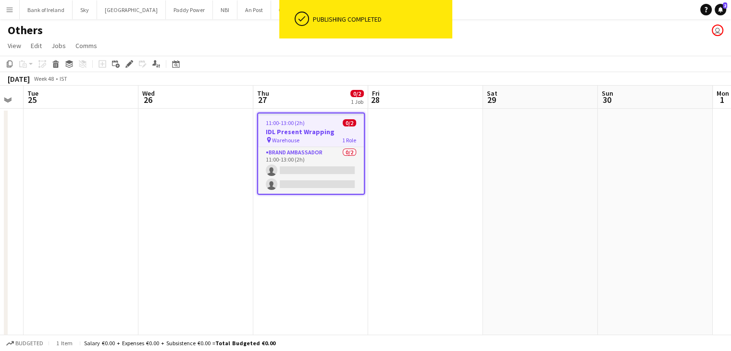
click at [500, 165] on app-date-cell at bounding box center [540, 252] width 115 height 287
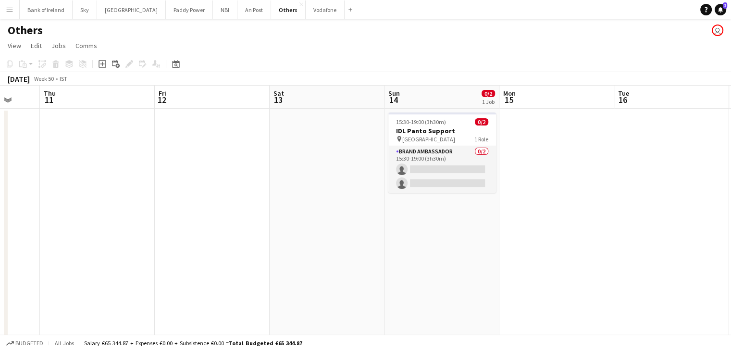
scroll to position [0, 304]
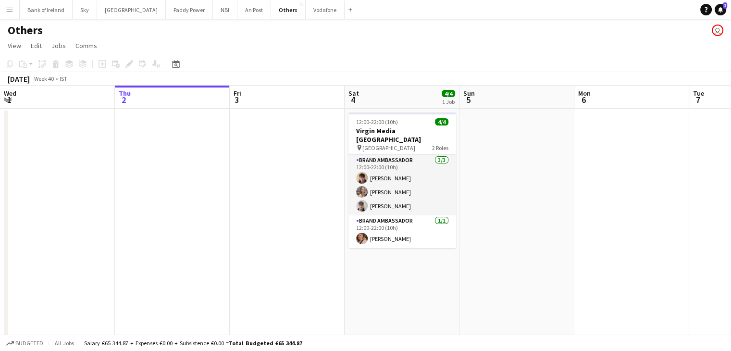
click at [489, 185] on app-date-cell at bounding box center [516, 252] width 115 height 287
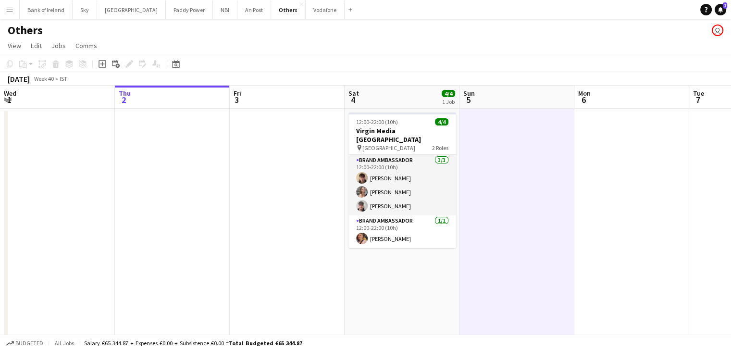
scroll to position [0, 231]
click at [326, 213] on app-date-cell at bounding box center [286, 252] width 115 height 287
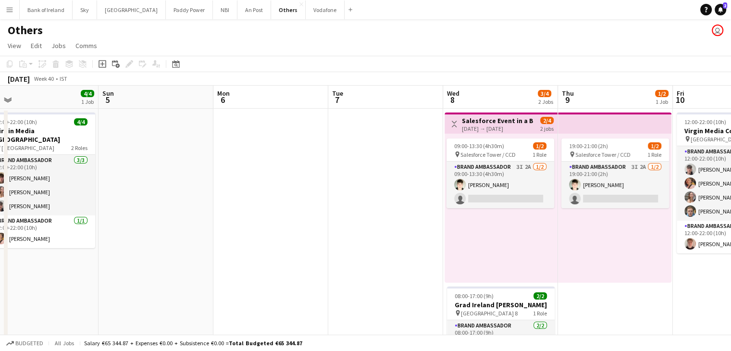
drag, startPoint x: 520, startPoint y: 195, endPoint x: 215, endPoint y: 281, distance: 316.9
click at [215, 281] on app-calendar-viewport "Thu 2 Fri 3 Sat 4 4/4 1 Job Sun 5 Mon 6 Tue 7 Wed 8 3/4 2 Jobs Thu 9 1/2 1 Job …" at bounding box center [365, 240] width 731 height 310
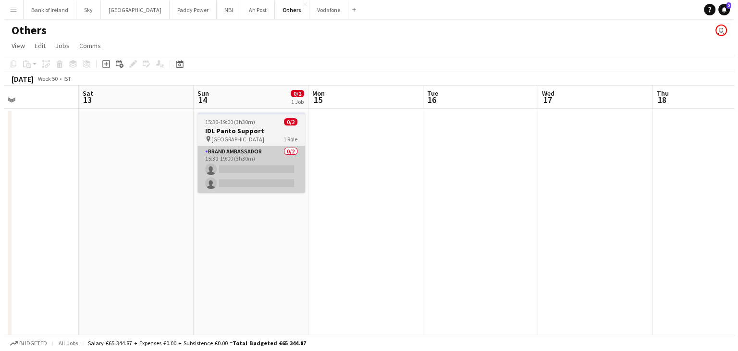
scroll to position [0, 270]
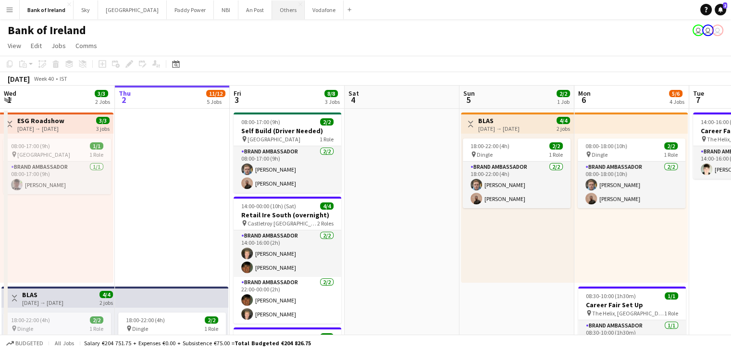
click at [272, 7] on button "Others Close" at bounding box center [288, 9] width 33 height 19
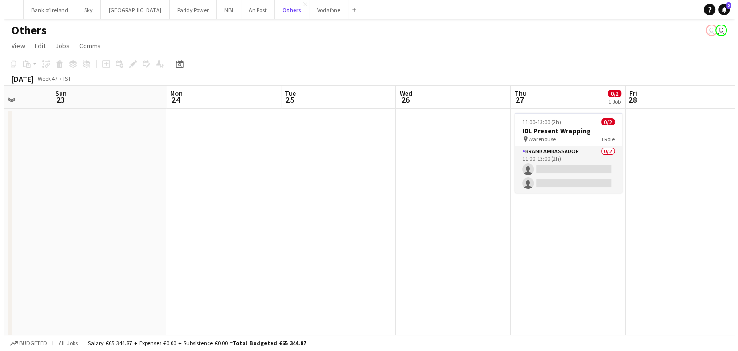
scroll to position [0, 392]
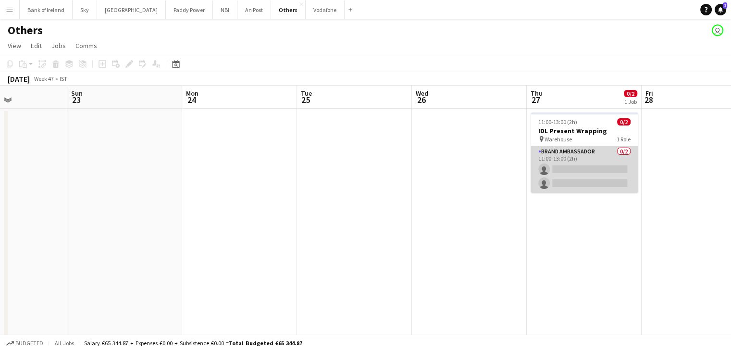
click at [587, 177] on app-card-role "Brand Ambassador 0/2 11:00-13:00 (2h) single-neutral-actions single-neutral-act…" at bounding box center [584, 169] width 108 height 47
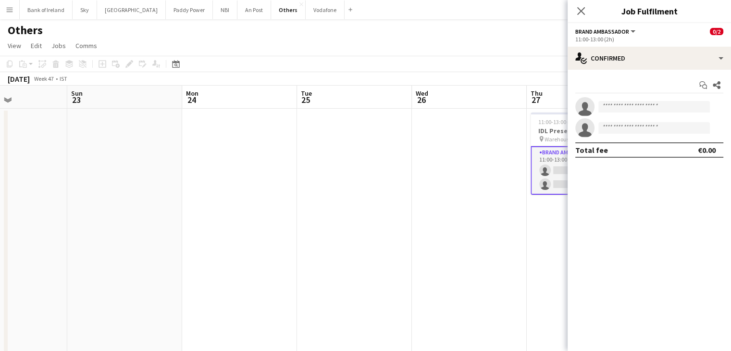
click at [467, 215] on app-date-cell at bounding box center [469, 252] width 115 height 287
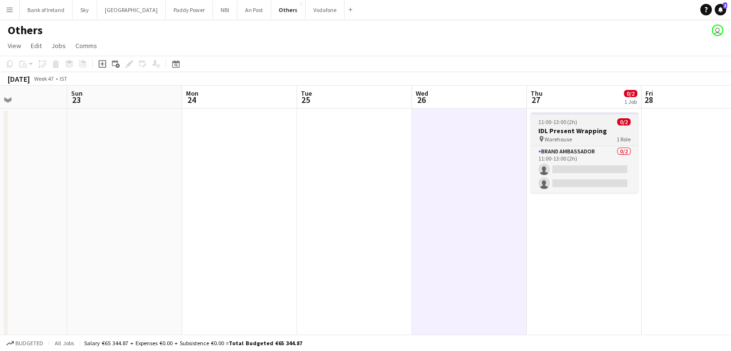
click at [566, 132] on h3 "IDL Present Wrapping" at bounding box center [584, 130] width 108 height 9
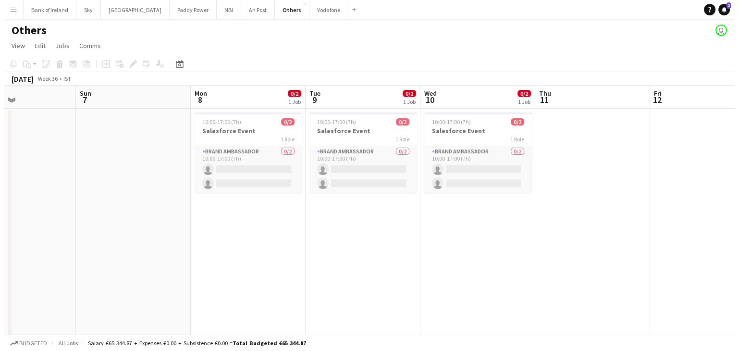
scroll to position [0, 216]
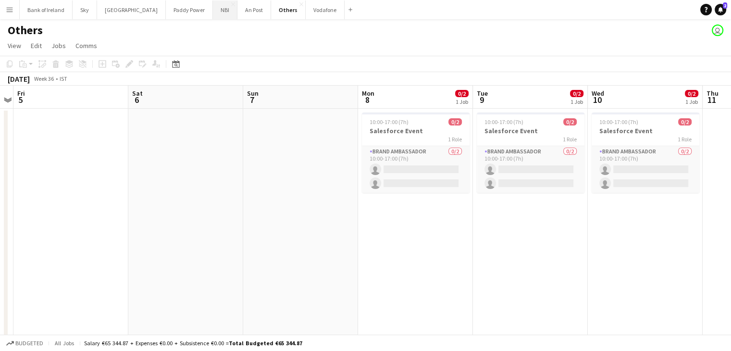
click at [213, 14] on button "NBI Close" at bounding box center [225, 9] width 24 height 19
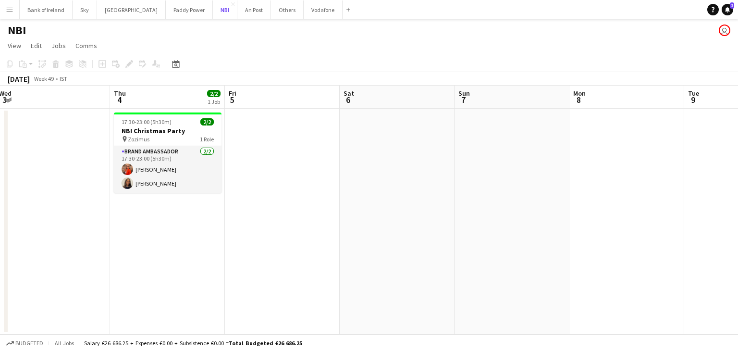
scroll to position [0, 233]
